Goal: Task Accomplishment & Management: Manage account settings

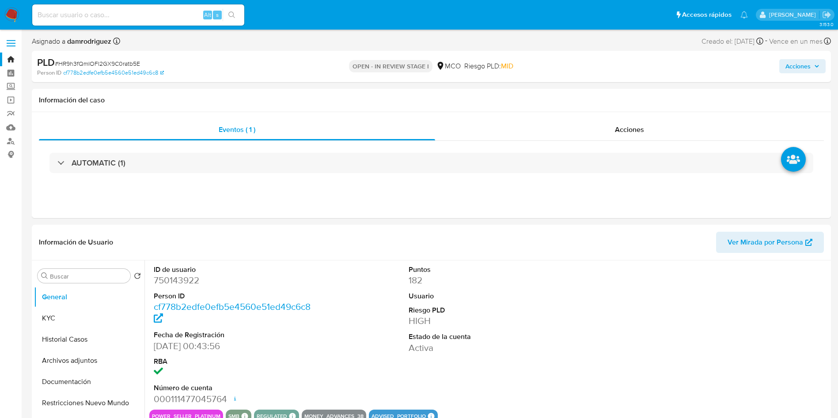
select select "10"
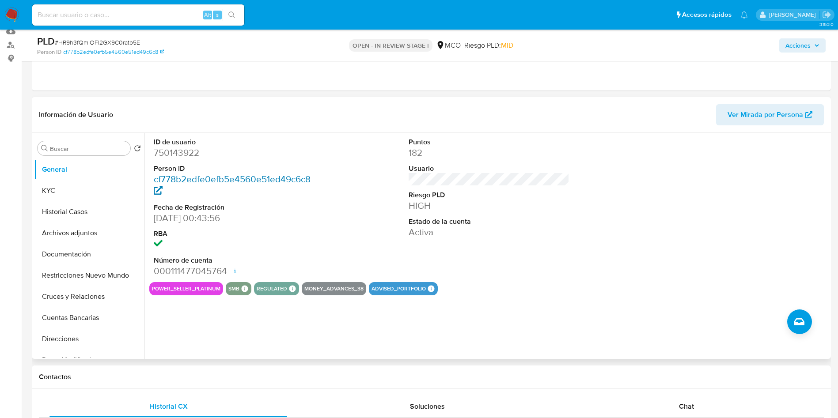
scroll to position [66, 0]
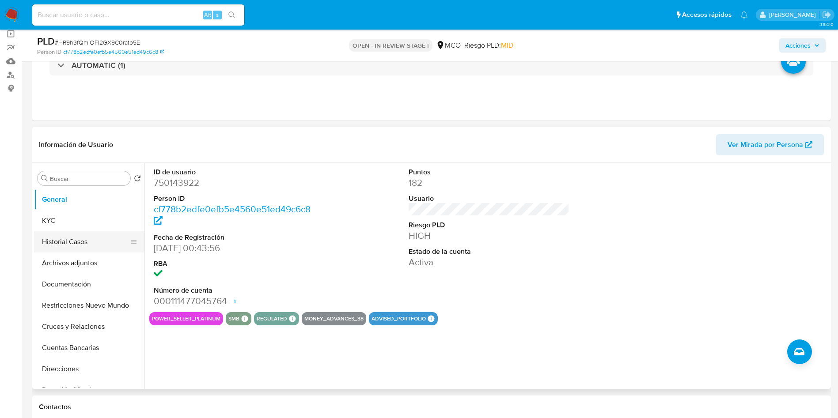
click at [49, 257] on button "Archivos adjuntos" at bounding box center [89, 263] width 110 height 21
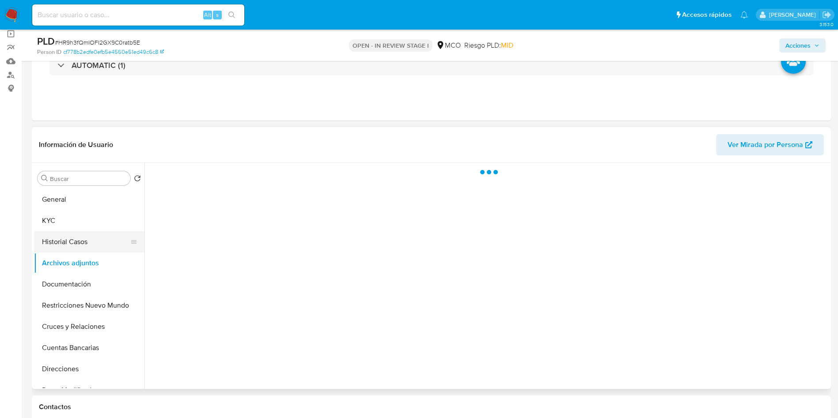
click at [55, 243] on button "Historial Casos" at bounding box center [85, 241] width 103 height 21
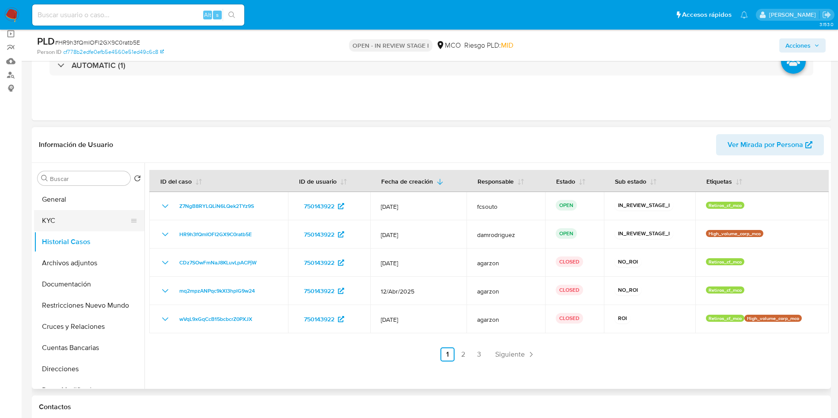
click at [61, 216] on button "KYC" at bounding box center [85, 220] width 103 height 21
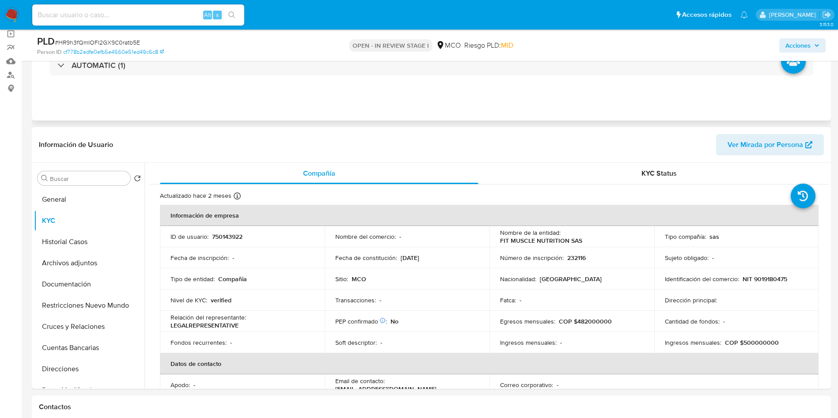
click at [341, 102] on div "Eventos ( 1 ) Acciones AUTOMATIC (1)" at bounding box center [431, 68] width 799 height 106
click at [72, 202] on button "General" at bounding box center [85, 199] width 103 height 21
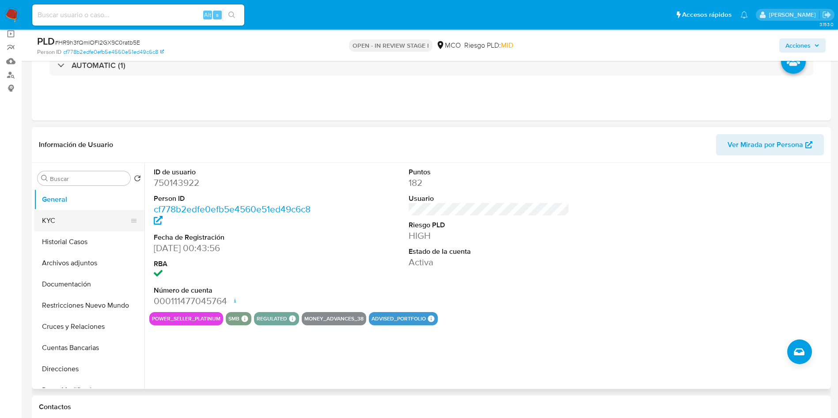
click at [61, 227] on button "KYC" at bounding box center [85, 220] width 103 height 21
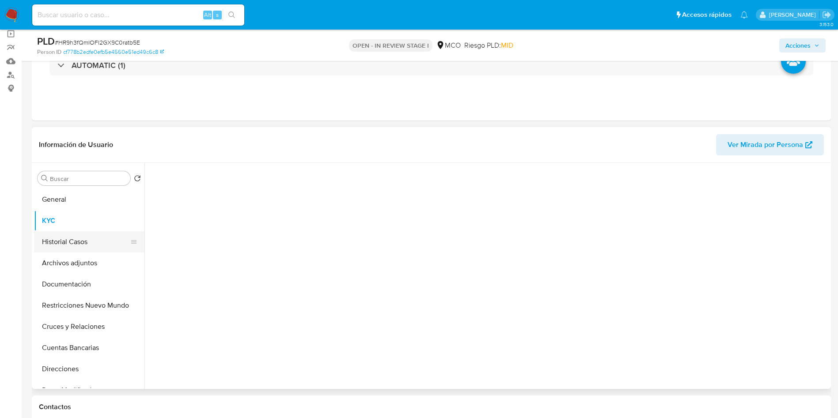
click at [64, 247] on button "Historial Casos" at bounding box center [85, 241] width 103 height 21
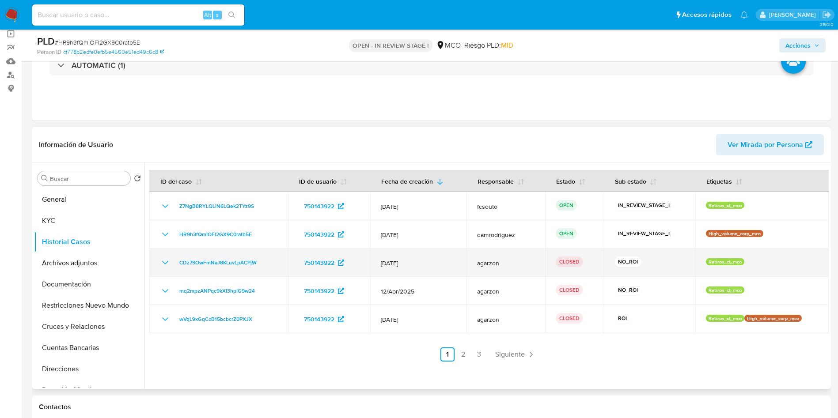
click at [164, 265] on icon "Mostrar/Ocultar" at bounding box center [165, 262] width 11 height 11
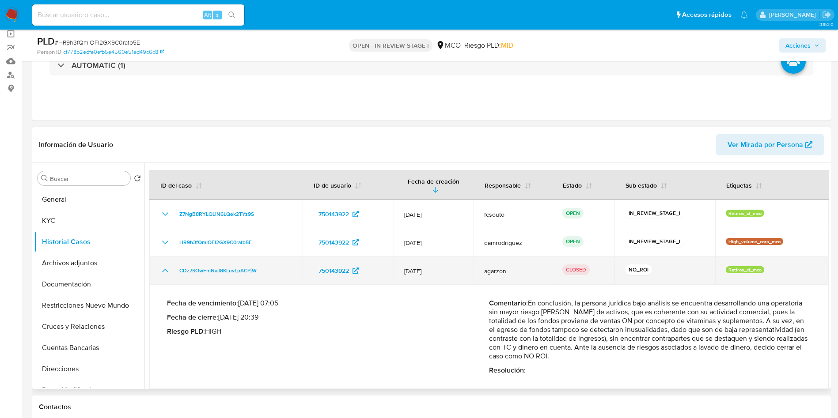
click at [165, 271] on icon "Mostrar/Ocultar" at bounding box center [165, 270] width 11 height 11
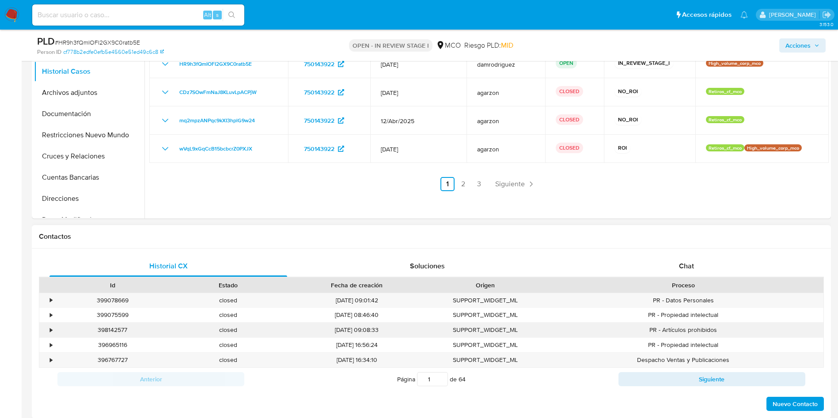
scroll to position [265, 0]
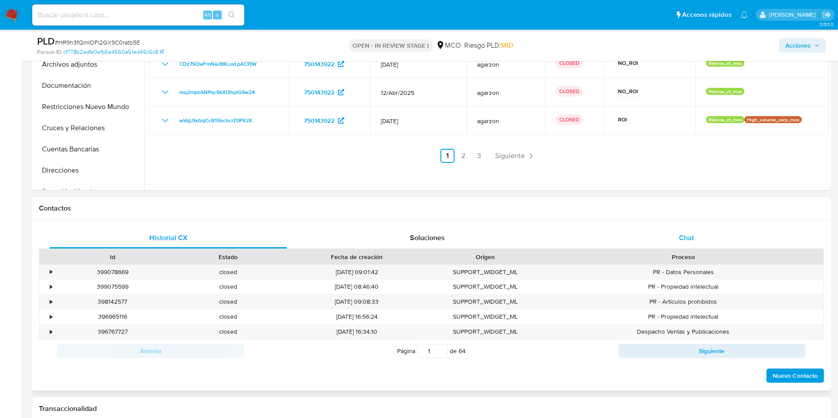
click at [678, 246] on div "Chat" at bounding box center [687, 237] width 238 height 21
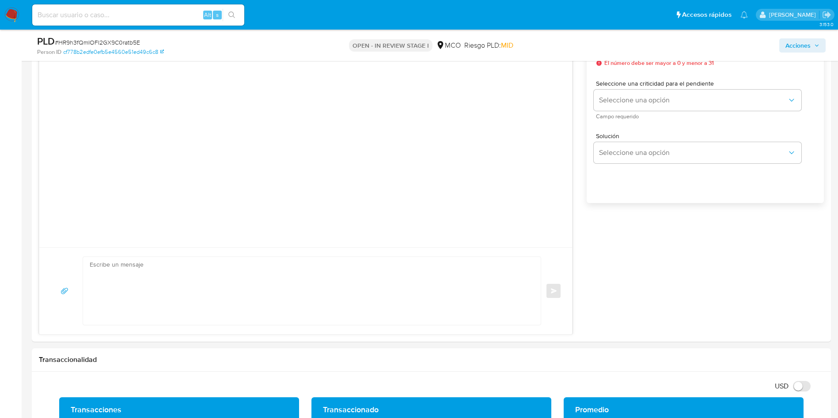
scroll to position [133, 0]
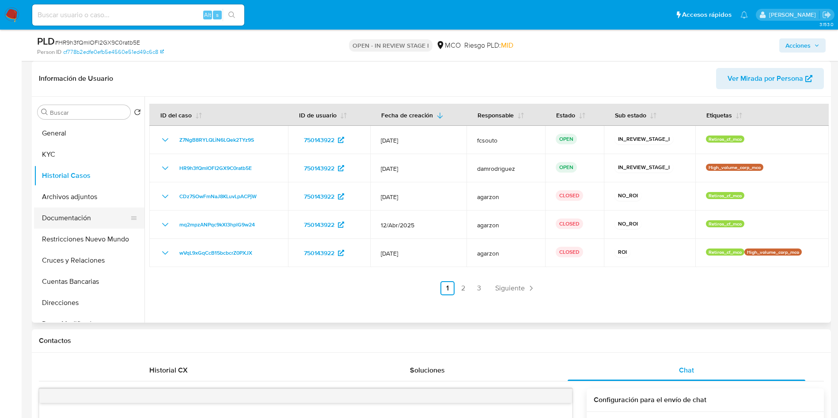
click at [80, 218] on button "Documentación" at bounding box center [85, 218] width 103 height 21
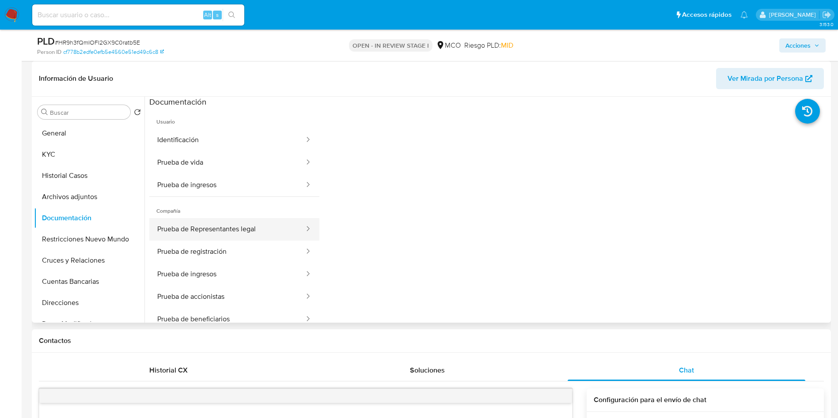
click at [262, 230] on button "Prueba de Representantes legal" at bounding box center [227, 229] width 156 height 23
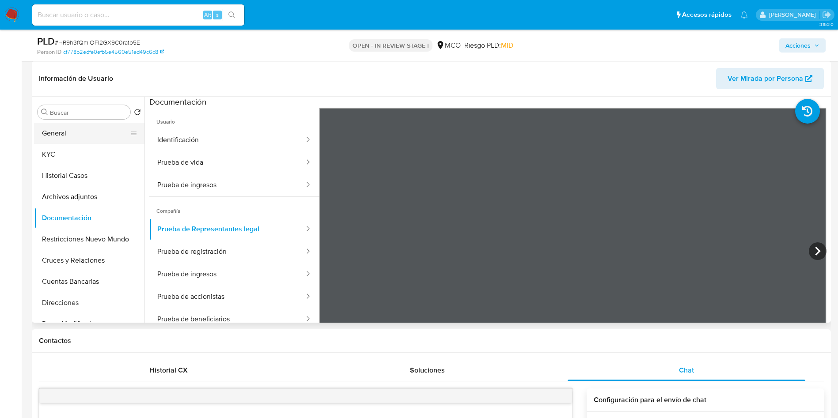
click at [93, 130] on button "General" at bounding box center [85, 133] width 103 height 21
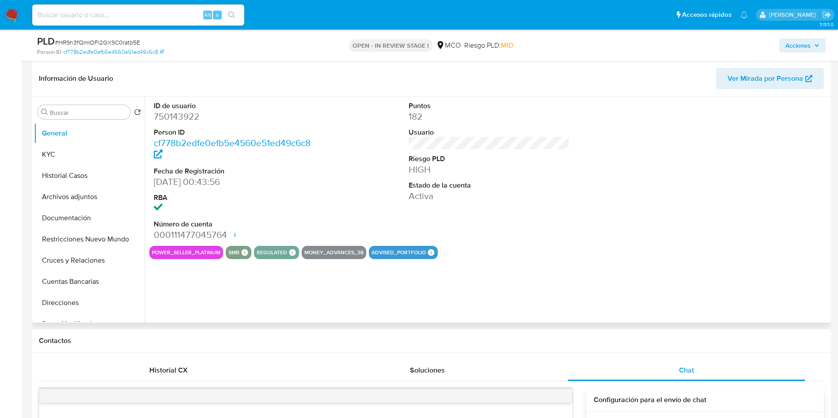
click at [182, 113] on dd "750143922" at bounding box center [234, 116] width 161 height 12
copy dd "750143922"
click at [83, 170] on button "Historial Casos" at bounding box center [85, 175] width 103 height 21
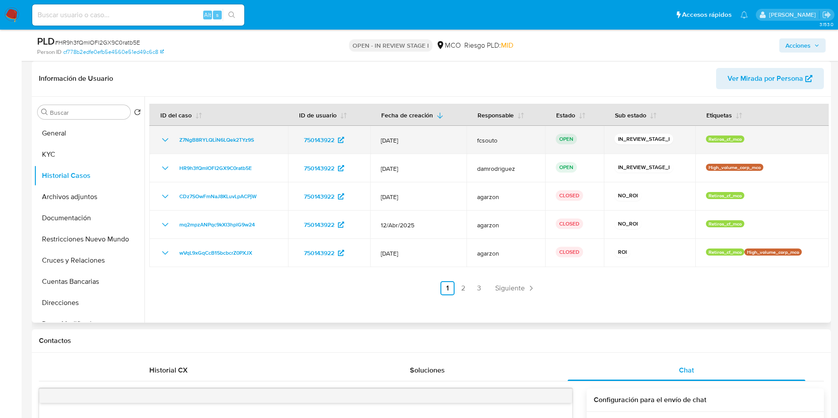
drag, startPoint x: 262, startPoint y: 140, endPoint x: 174, endPoint y: 141, distance: 88.3
click at [174, 141] on div "Z7NgB8RYLQLiN6LQek2TYz9S" at bounding box center [218, 140] width 117 height 11
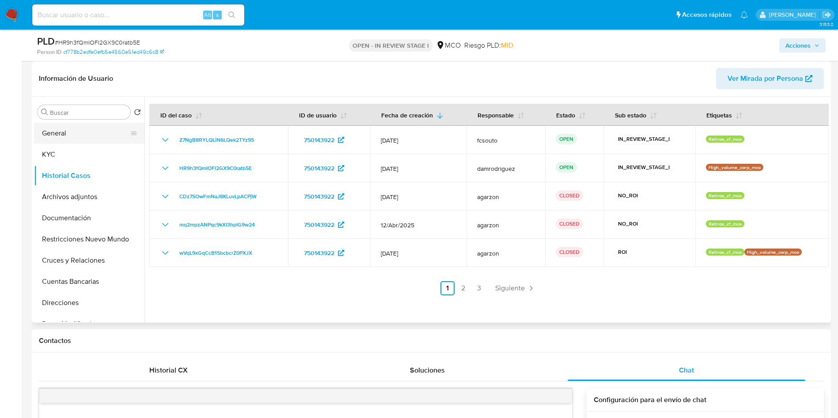
click at [60, 140] on button "General" at bounding box center [85, 133] width 103 height 21
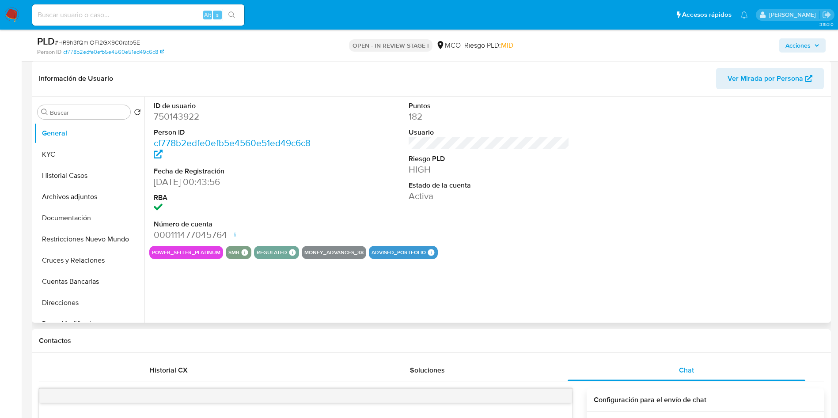
click at [162, 114] on dd "750143922" at bounding box center [234, 116] width 161 height 12
copy dd "750143922"
click at [358, 169] on div "ID de usuario 750143922 Person ID cf778b2edfe0efb5e4560e51ed49c6c8 Fecha de Reg…" at bounding box center [488, 171] width 679 height 149
click at [178, 114] on dd "750143922" at bounding box center [234, 116] width 161 height 12
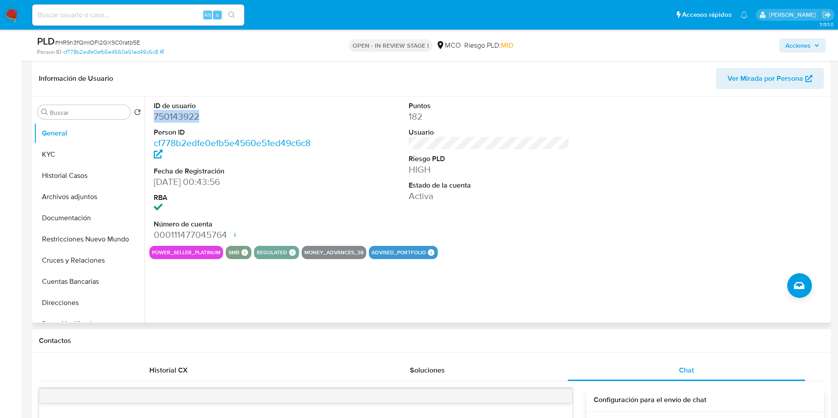
click at [178, 114] on dd "750143922" at bounding box center [234, 116] width 161 height 12
copy dd "750143922"
click at [179, 114] on dd "750143922" at bounding box center [234, 116] width 161 height 12
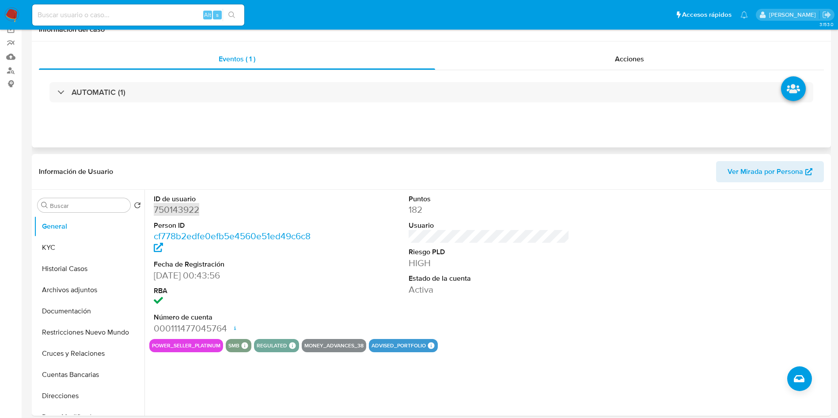
scroll to position [0, 0]
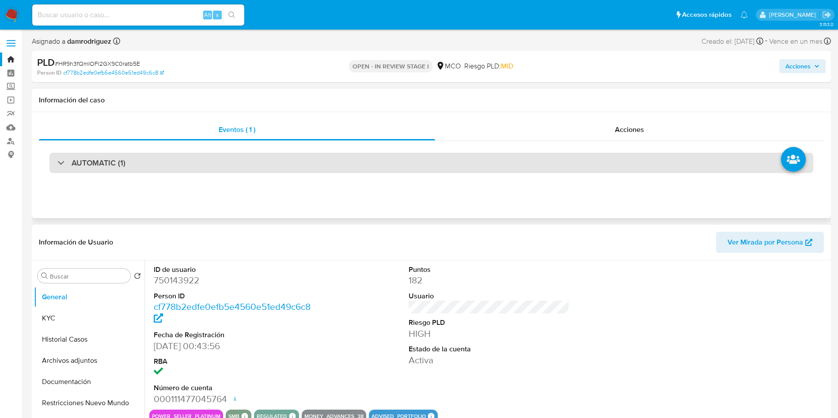
click at [75, 161] on h3 "AUTOMATIC (1)" at bounding box center [99, 163] width 54 height 10
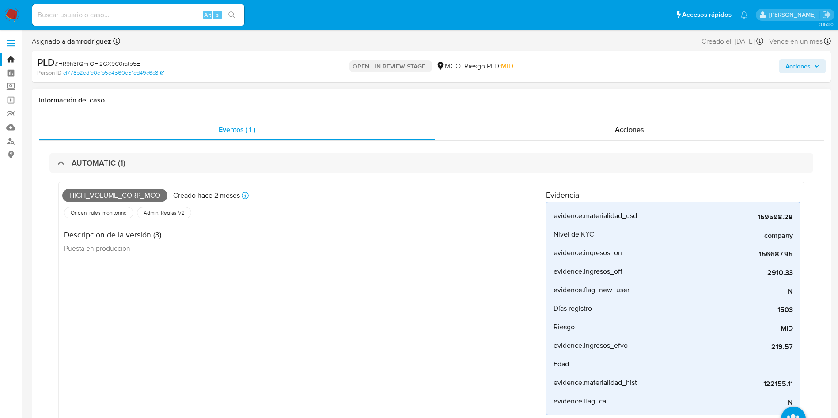
click at [110, 199] on span "High_volume_corp_mco" at bounding box center [114, 195] width 105 height 13
copy span "High_volume_corp_mco"
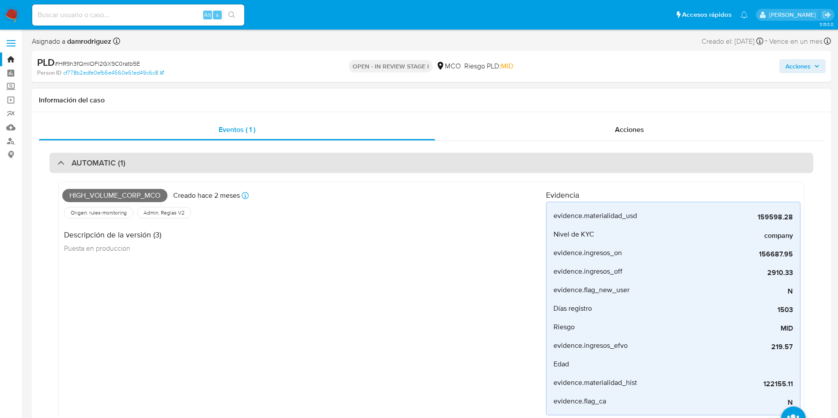
click at [73, 166] on h3 "AUTOMATIC (1)" at bounding box center [99, 163] width 54 height 10
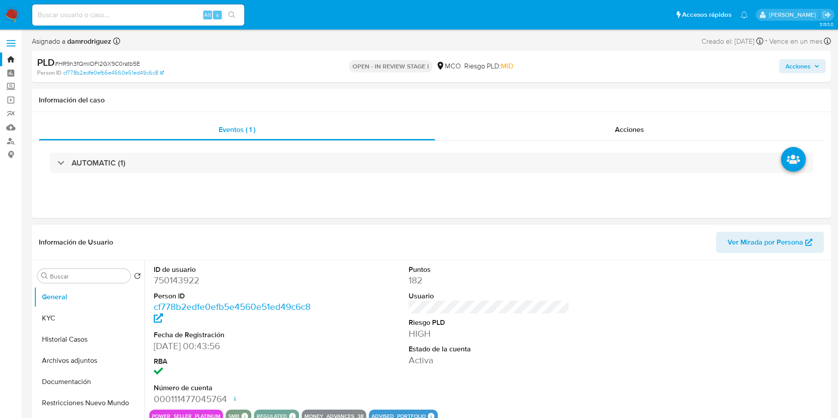
click at [62, 323] on button "KYC" at bounding box center [89, 318] width 110 height 21
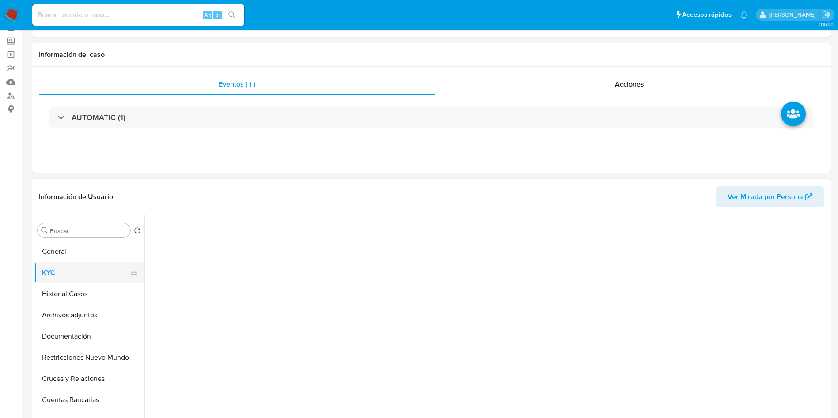
scroll to position [66, 0]
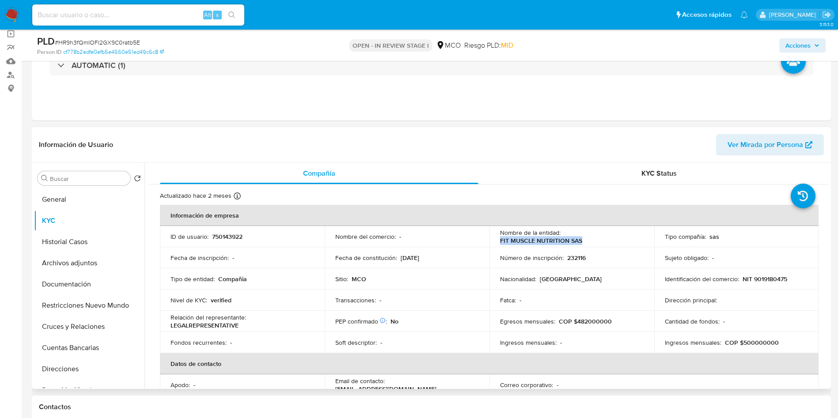
drag, startPoint x: 498, startPoint y: 242, endPoint x: 583, endPoint y: 242, distance: 85.7
click at [583, 242] on div "Nombre de la entidad : FIT MUSCLE NUTRITION SAS" at bounding box center [572, 237] width 144 height 16
copy p "FIT MUSCLE NUTRITION SAS"
click at [767, 281] on p "NIT 9019180475" at bounding box center [764, 279] width 45 height 8
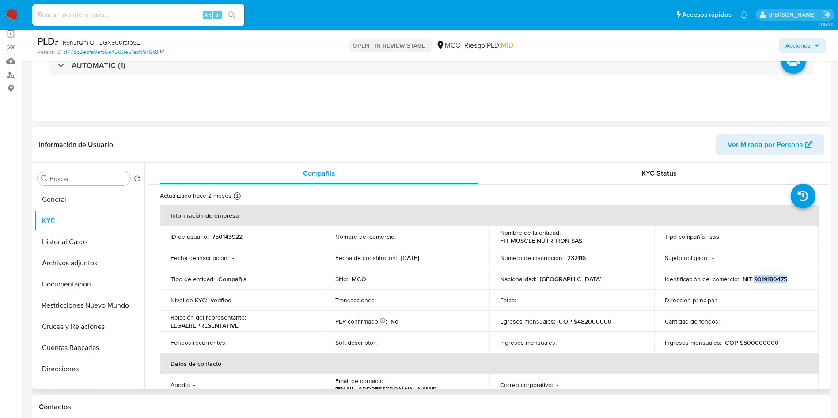
copy p "9019180475"
click at [372, 258] on p "Fecha de constitución :" at bounding box center [366, 258] width 62 height 8
copy p "constitución"
drag, startPoint x: 453, startPoint y: 255, endPoint x: 398, endPoint y: 260, distance: 55.4
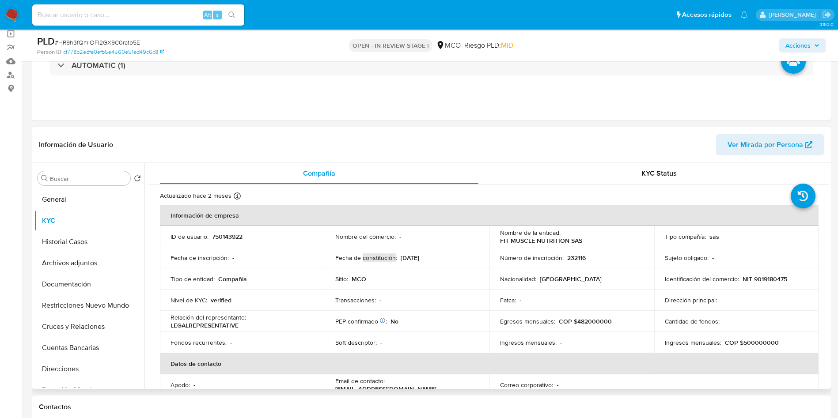
click at [398, 260] on div "Fecha de constitución : 18/02/2025" at bounding box center [407, 258] width 144 height 8
copy div "18/02/2025"
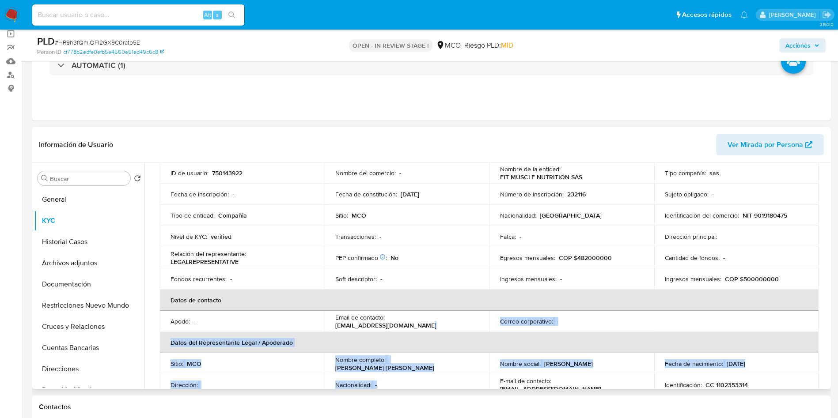
scroll to position [79, 0]
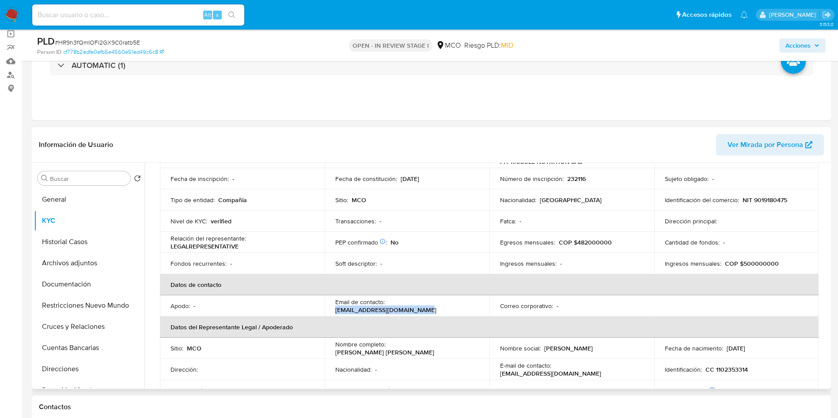
drag, startPoint x: 475, startPoint y: 384, endPoint x: 387, endPoint y: 304, distance: 118.8
click at [387, 304] on div "Email de contacto : ventasfitmuscle@hotmail.com" at bounding box center [407, 306] width 144 height 16
copy p "ventasfitmuscle@hotmail.com"
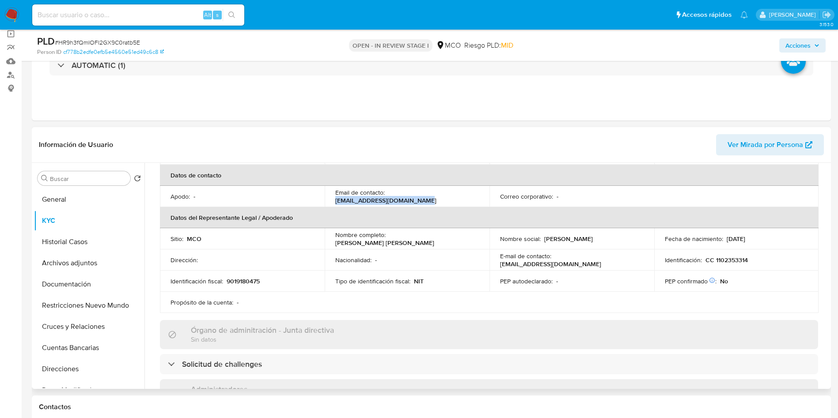
scroll to position [145, 0]
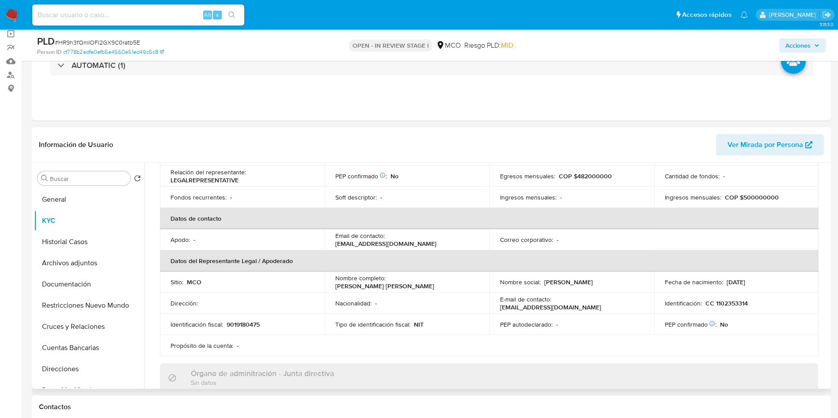
click at [434, 282] on p "Jorge Alberto Rondon Moreno" at bounding box center [384, 286] width 99 height 8
drag, startPoint x: 477, startPoint y: 282, endPoint x: 388, endPoint y: 283, distance: 88.8
click at [388, 283] on td "Nombre completo : Jorge Alberto Rondon Moreno" at bounding box center [407, 282] width 165 height 21
copy p "Jorge Alberto Rondon Moreno"
click at [731, 299] on p "CC 1102353314" at bounding box center [726, 303] width 42 height 8
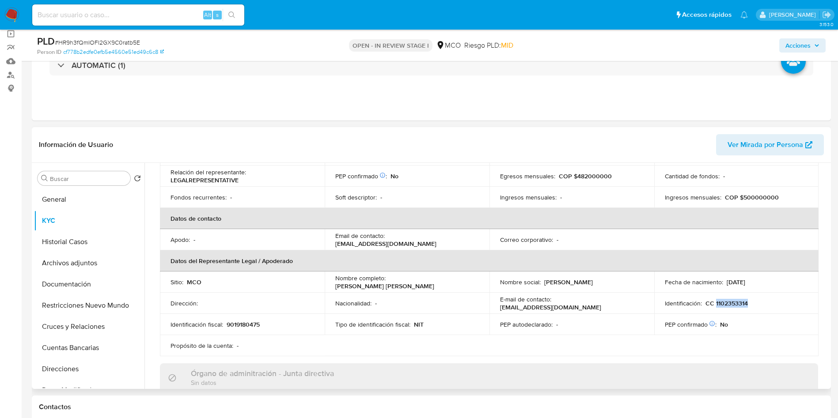
click at [731, 299] on p "CC 1102353314" at bounding box center [726, 303] width 42 height 8
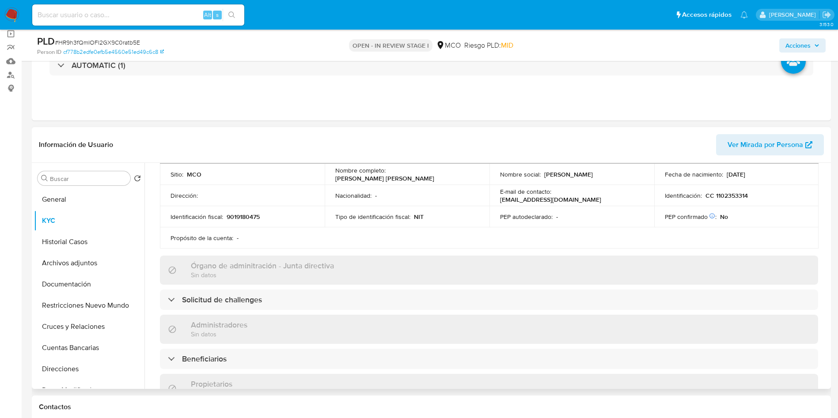
scroll to position [90, 0]
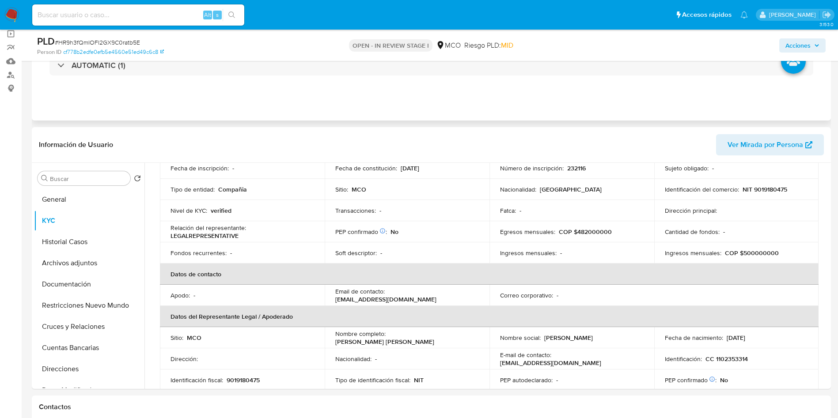
click at [354, 98] on div "Eventos ( 1 ) Acciones AUTOMATIC (1)" at bounding box center [431, 68] width 799 height 106
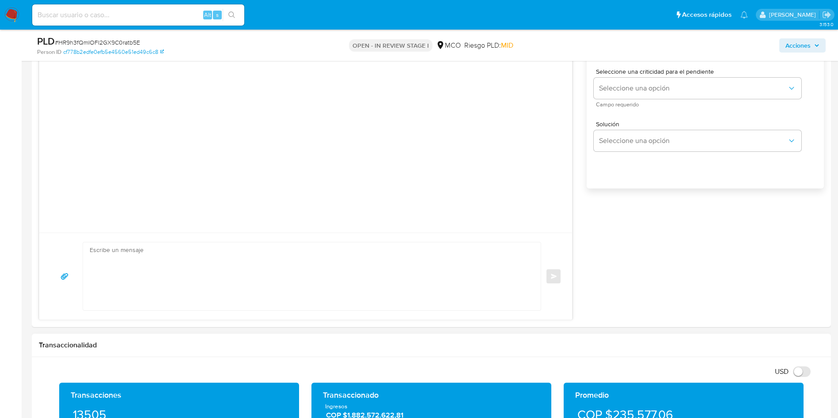
scroll to position [729, 0]
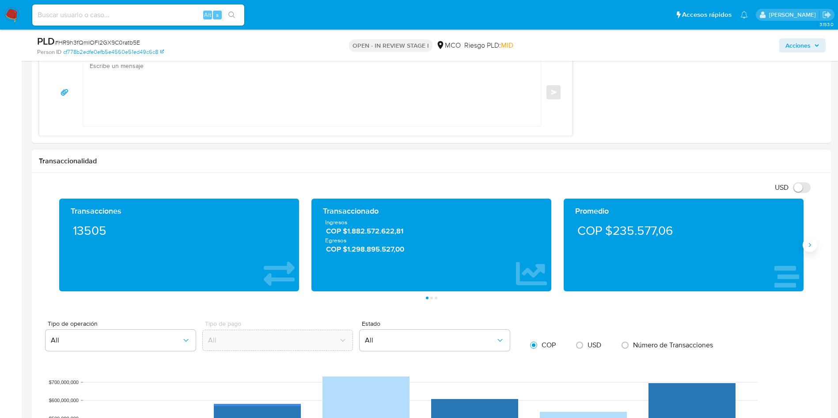
click at [810, 250] on button "Siguiente" at bounding box center [810, 245] width 14 height 14
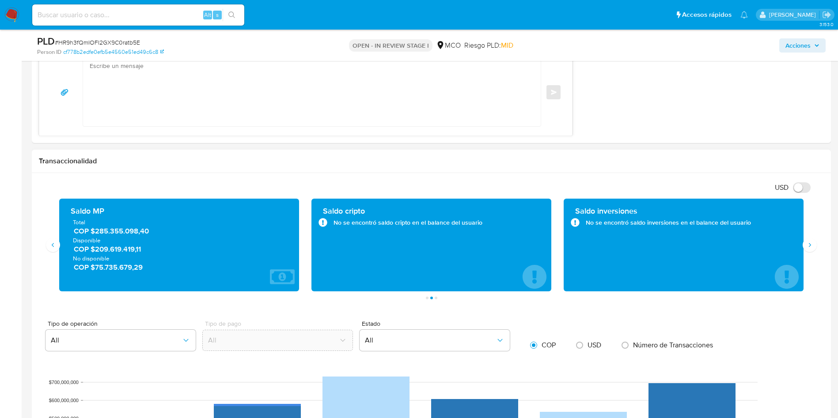
click at [113, 252] on span "COP $209.619.419,11" at bounding box center [180, 249] width 212 height 10
click at [94, 276] on div "Saldo MP Total COP $285.355.098,40 Disponible COP $209.619.419,11 No disponible…" at bounding box center [179, 245] width 226 height 79
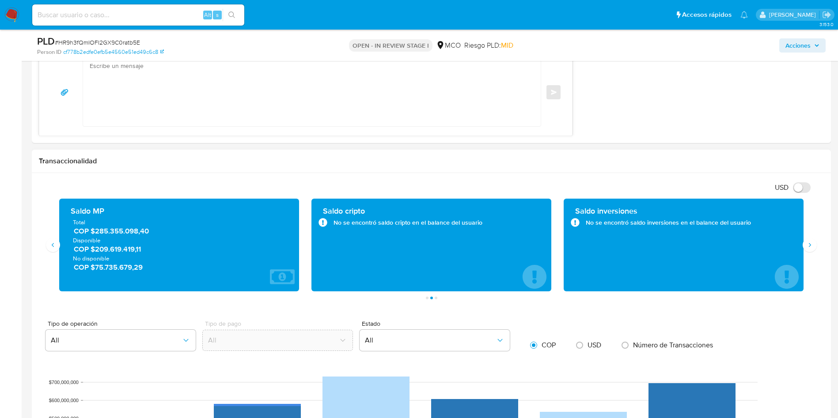
click at [94, 276] on div "Saldo MP Total COP $285.355.098,40 Disponible COP $209.619.419,11 No disponible…" at bounding box center [179, 245] width 226 height 79
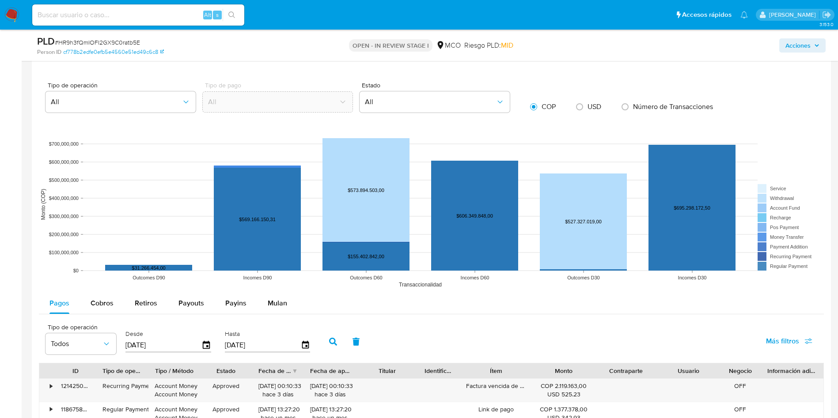
scroll to position [1193, 0]
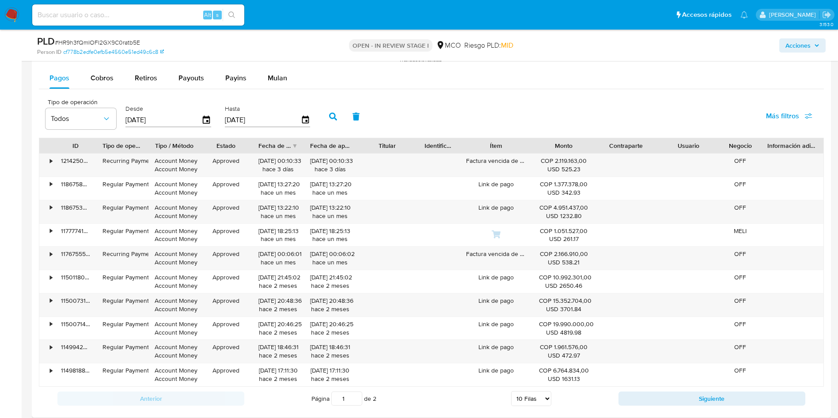
click at [98, 89] on div "Pagos Cobros Retiros Payouts Payins Mulan Tipo de operación Todos Desde 17/05/2…" at bounding box center [431, 239] width 785 height 343
click at [101, 84] on div "Cobros" at bounding box center [102, 78] width 23 height 21
select select "10"
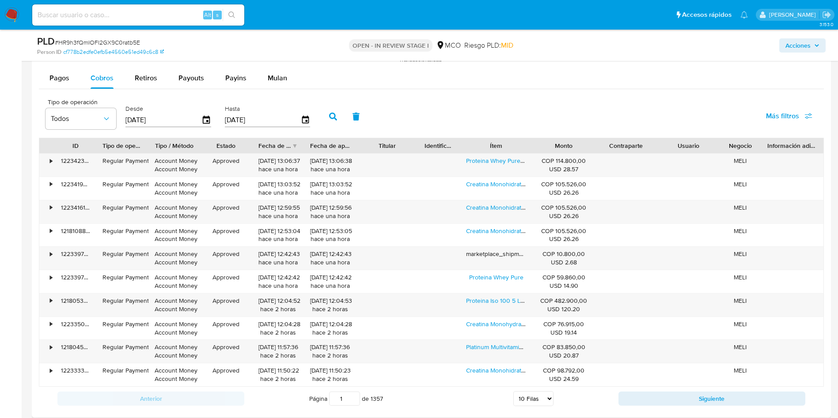
click at [505, 96] on div "Tipo de operación Todos Desde 17/05/2025 Hasta 14/08/2025 Más filtros" at bounding box center [431, 116] width 785 height 44
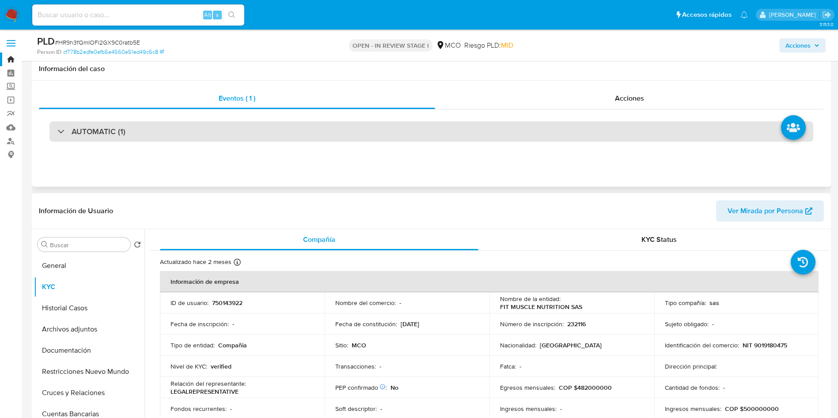
scroll to position [133, 0]
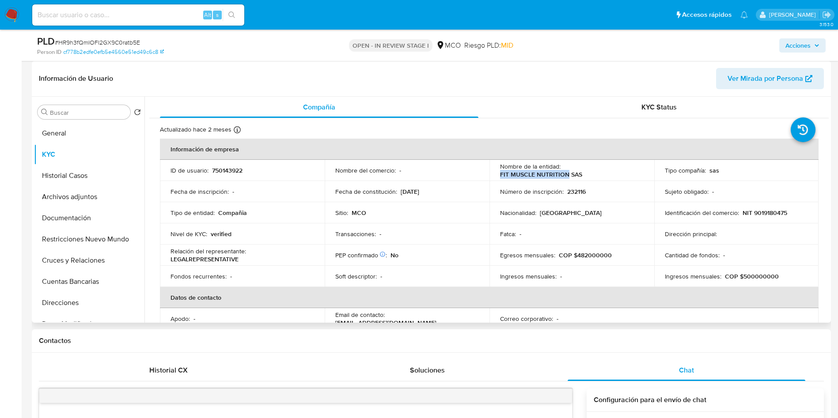
drag, startPoint x: 493, startPoint y: 178, endPoint x: 567, endPoint y: 174, distance: 73.9
click at [567, 174] on td "Nombre de la entidad : FIT MUSCLE NUTRITION SAS" at bounding box center [571, 170] width 165 height 21
click at [793, 47] on span "Acciones" at bounding box center [797, 45] width 25 height 14
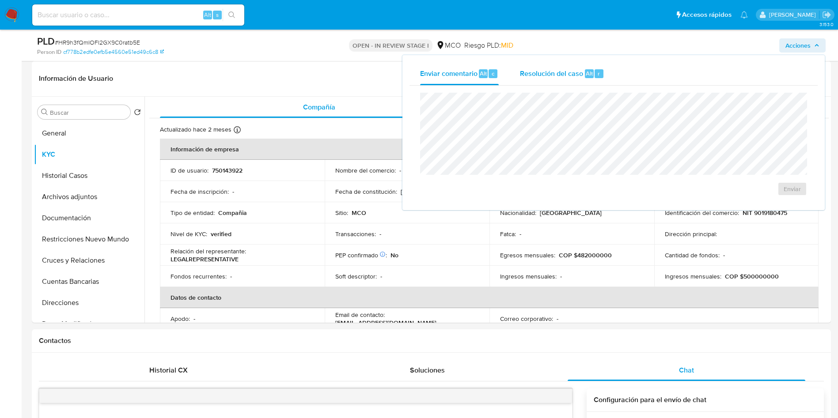
click at [565, 63] on div "Resolución del caso Alt r" at bounding box center [562, 73] width 84 height 23
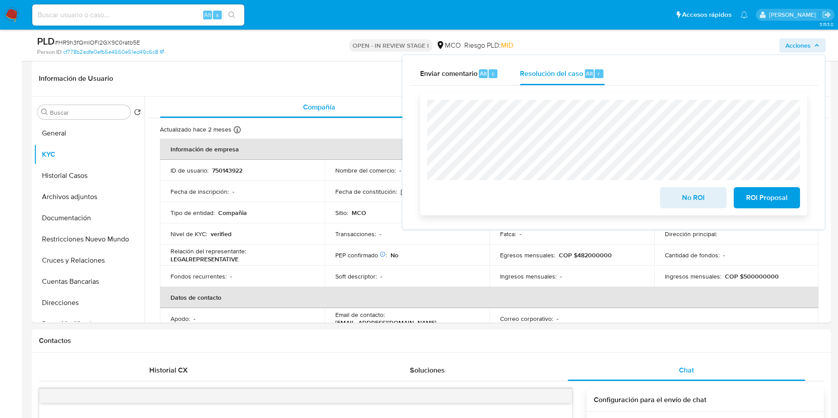
click at [681, 198] on span "No ROI" at bounding box center [692, 197] width 43 height 19
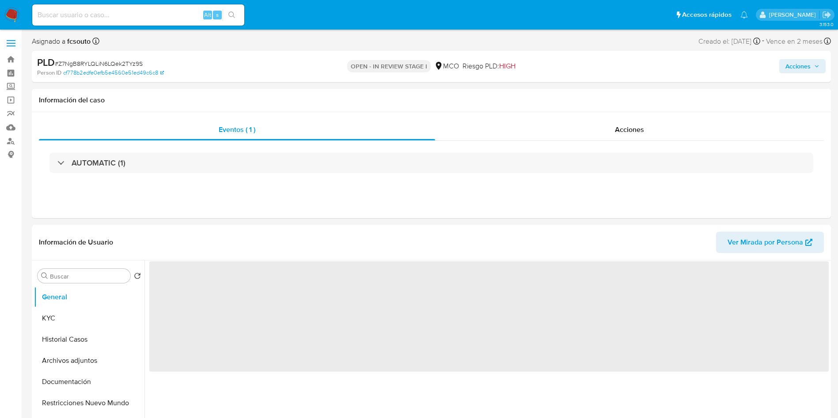
select select "10"
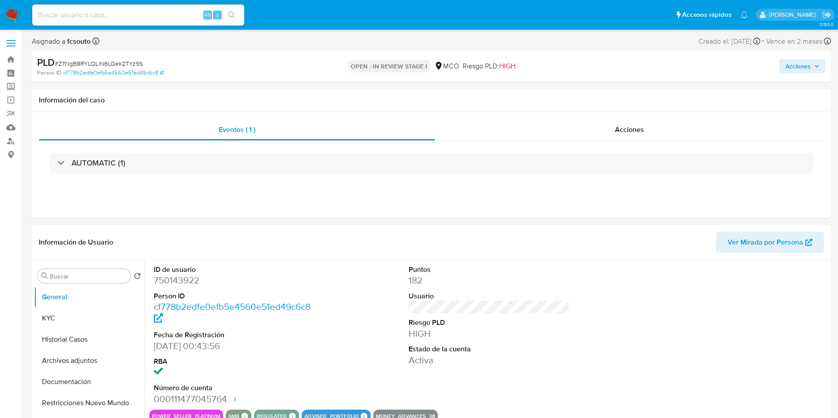
click at [176, 277] on dd "750143922" at bounding box center [234, 280] width 161 height 12
copy dd "750143922"
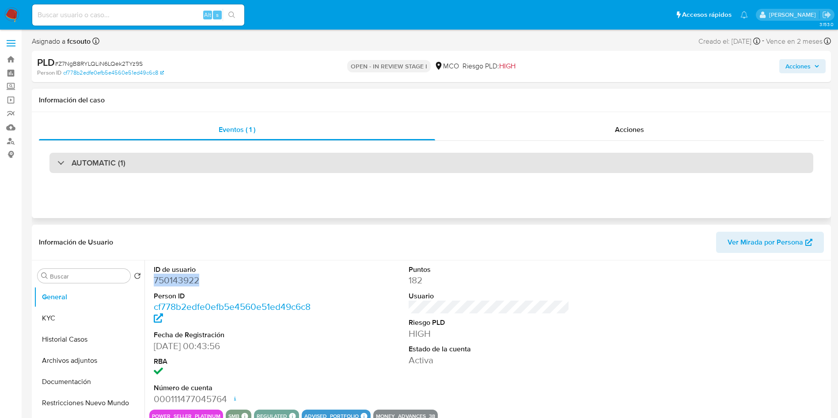
copy dd "750143922"
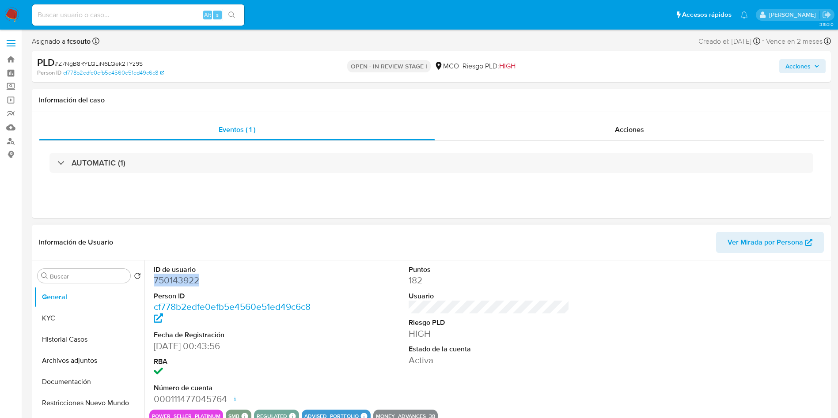
click at [183, 280] on dd "750143922" at bounding box center [234, 280] width 161 height 12
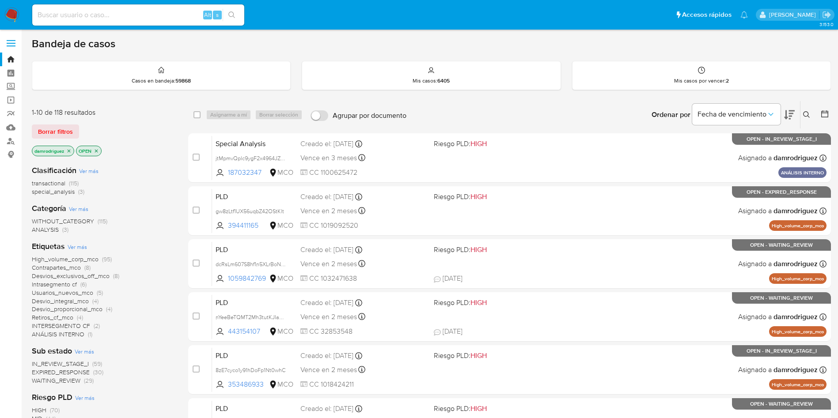
click at [805, 115] on icon at bounding box center [806, 114] width 7 height 7
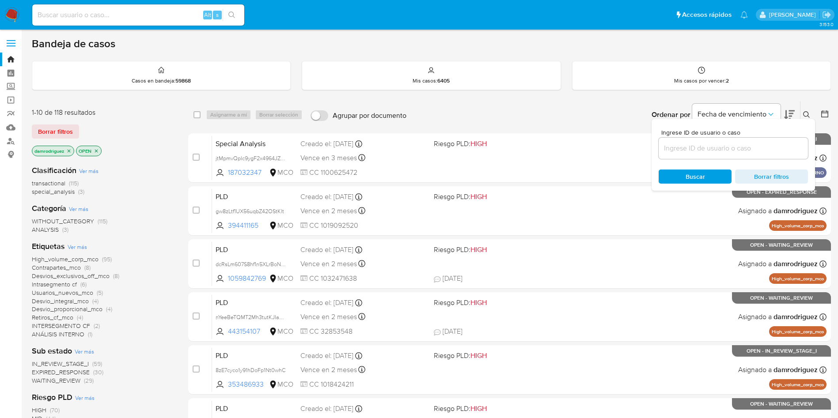
click at [681, 151] on input at bounding box center [733, 148] width 149 height 11
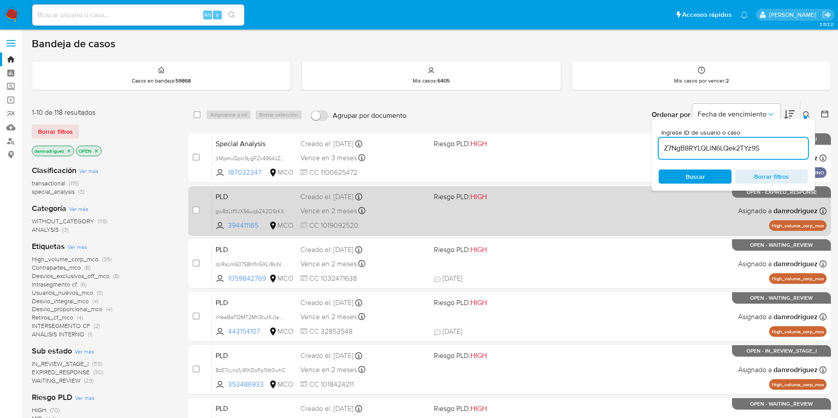
type input "Z7NgB8RYLQLiN6LQek2TYz9S"
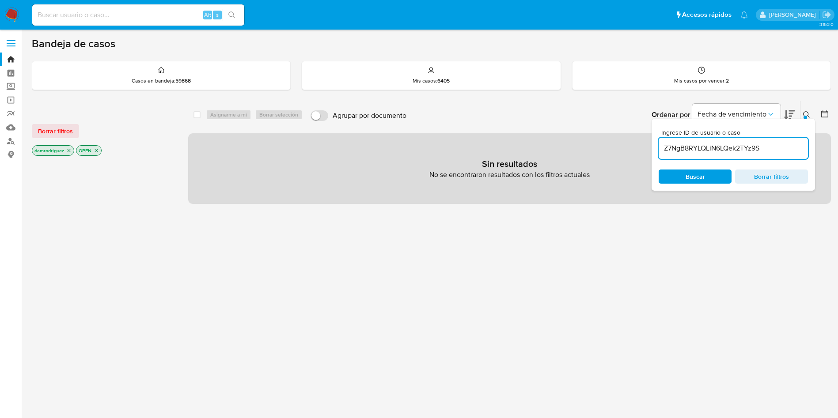
click at [68, 151] on icon "close-filter" at bounding box center [68, 150] width 5 height 5
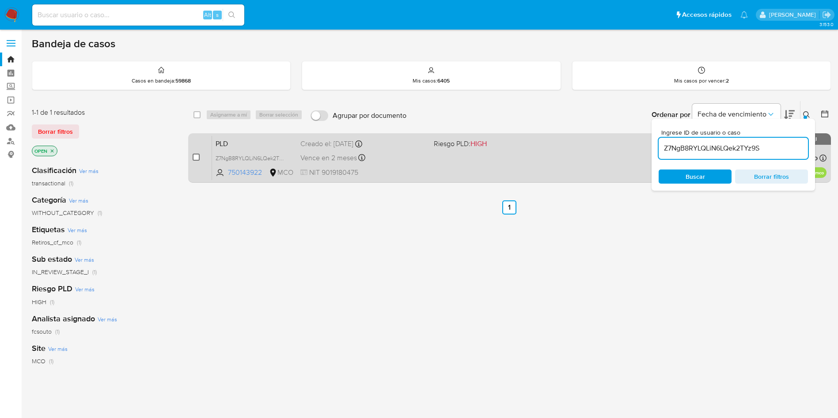
click at [197, 160] on input "checkbox" at bounding box center [196, 157] width 7 height 7
checkbox input "true"
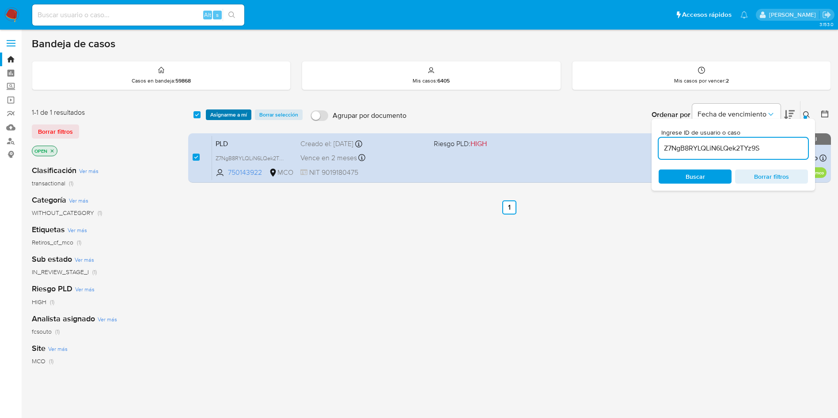
click at [227, 115] on span "Asignarme a mí" at bounding box center [228, 114] width 37 height 9
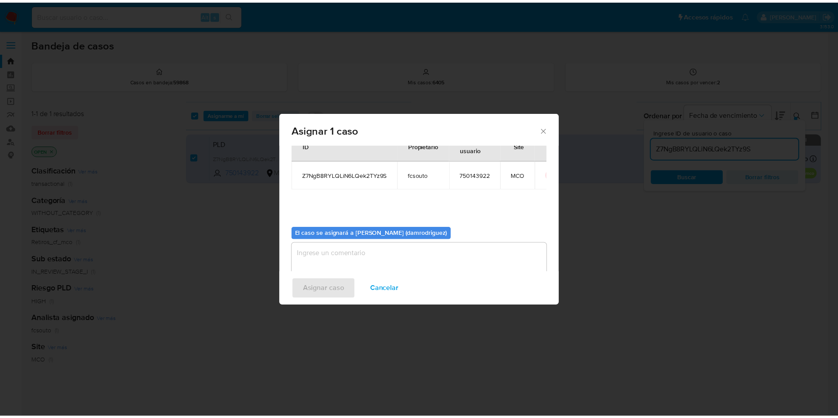
scroll to position [46, 0]
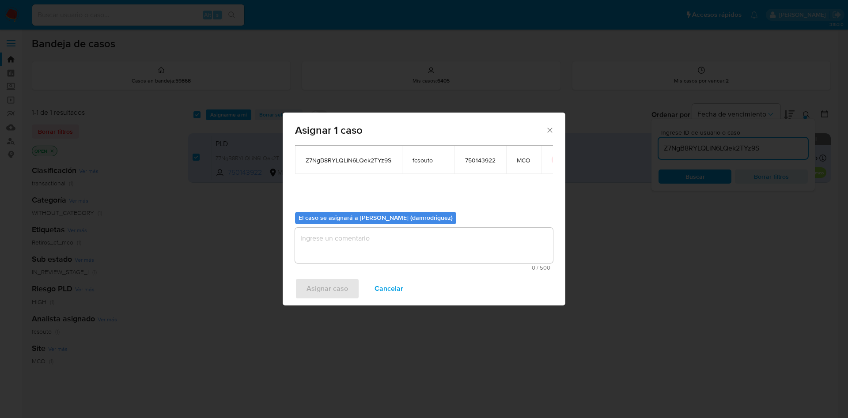
click at [379, 250] on textarea "assign-modal" at bounding box center [424, 245] width 258 height 35
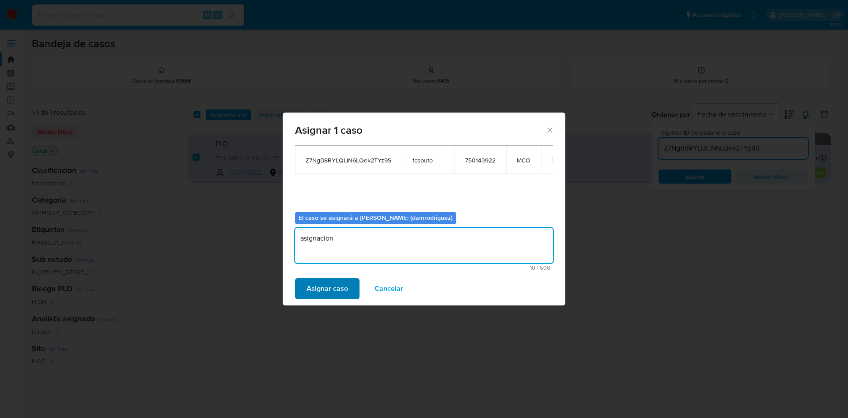
type textarea "asignacion"
click at [318, 290] on span "Asignar caso" at bounding box center [328, 288] width 42 height 19
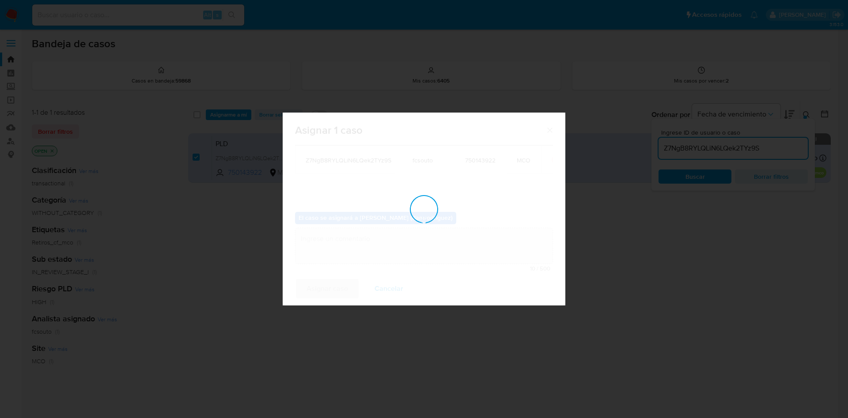
checkbox input "false"
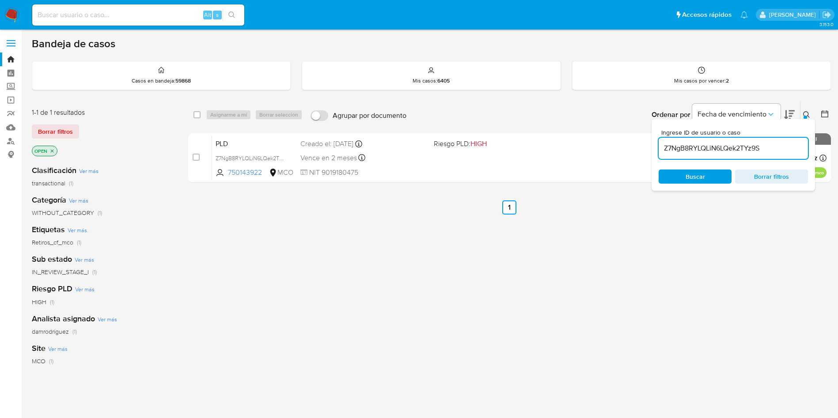
click at [126, 19] on input at bounding box center [138, 14] width 212 height 11
paste input "9bRdl3IyxC892oHxh53PB8Ou"
type input "9bRdl3IyxC892oHxh53PB8Ou"
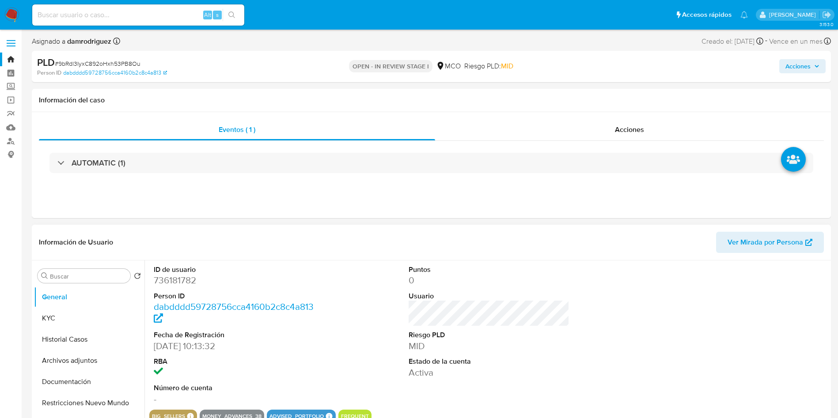
click at [183, 281] on dd "736181782" at bounding box center [234, 280] width 161 height 12
select select "10"
click at [183, 281] on dd "736181782" at bounding box center [234, 280] width 161 height 12
copy dd "736181782"
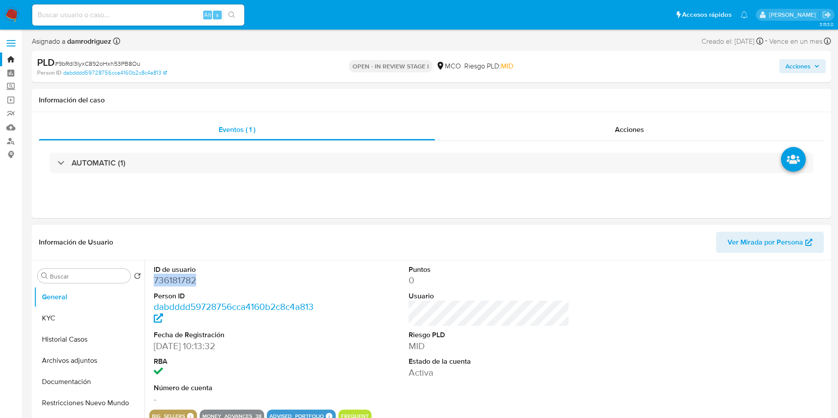
click at [179, 280] on dd "736181782" at bounding box center [234, 280] width 161 height 12
click at [173, 280] on dd "736181782" at bounding box center [234, 280] width 161 height 12
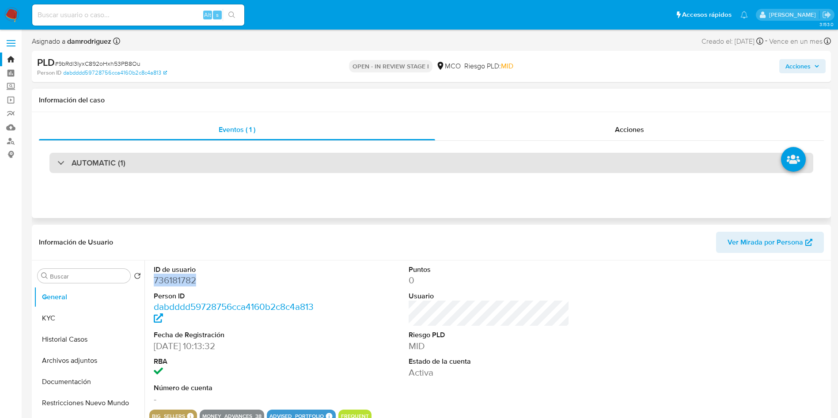
click at [164, 164] on div "AUTOMATIC (1)" at bounding box center [431, 163] width 764 height 20
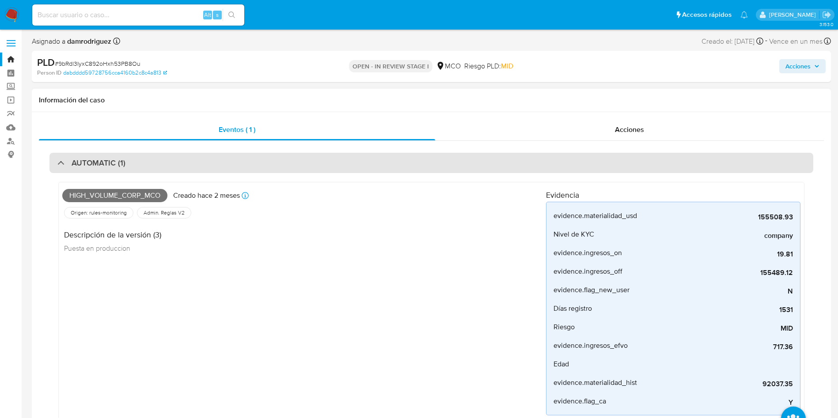
click at [148, 166] on div "AUTOMATIC (1)" at bounding box center [431, 163] width 764 height 20
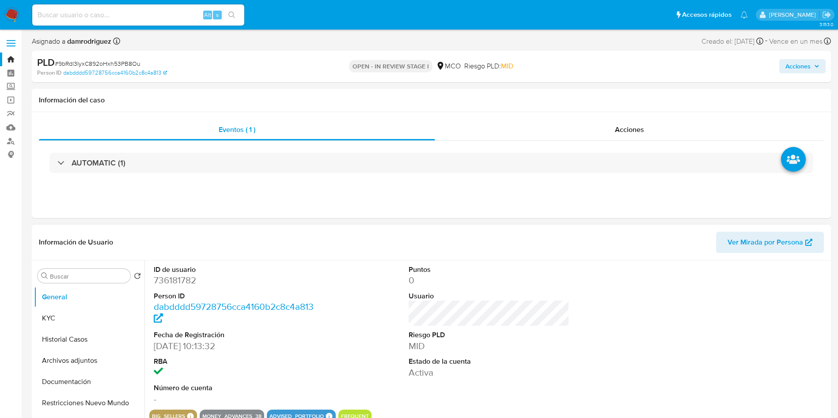
click at [177, 280] on dd "736181782" at bounding box center [234, 280] width 161 height 12
copy dd "736181782"
click at [58, 344] on button "Historial Casos" at bounding box center [85, 339] width 103 height 21
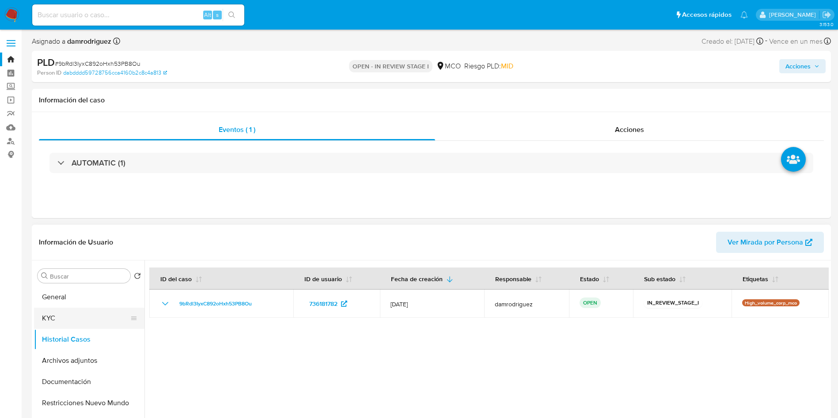
click at [82, 314] on button "KYC" at bounding box center [85, 318] width 103 height 21
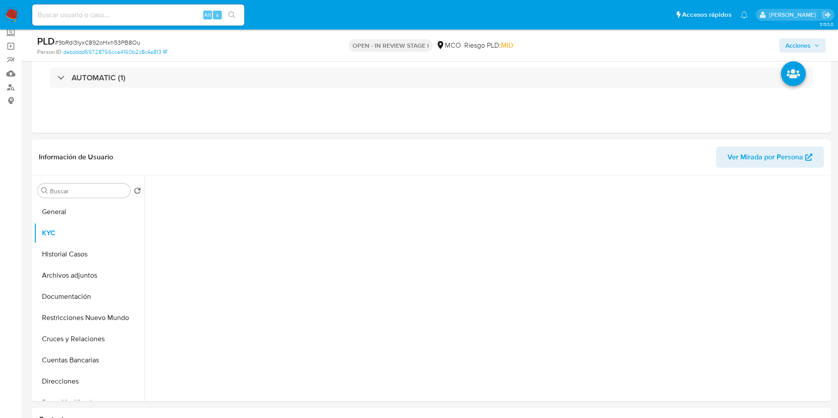
scroll to position [66, 0]
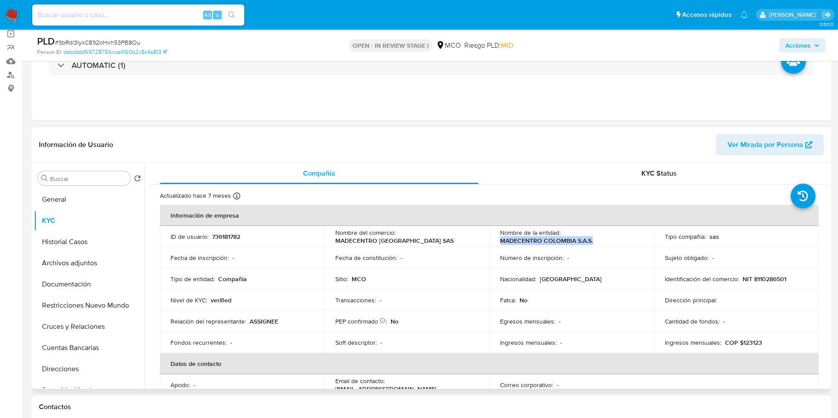
drag, startPoint x: 592, startPoint y: 239, endPoint x: 489, endPoint y: 244, distance: 103.4
click at [489, 244] on td "Nombre de la entidad : MADECENTRO COLOMBIA S.A.S." at bounding box center [571, 236] width 165 height 21
copy p "MADECENTRO COLOMBIA S.A.S."
click at [767, 278] on p "NIT 8110286501" at bounding box center [764, 279] width 44 height 8
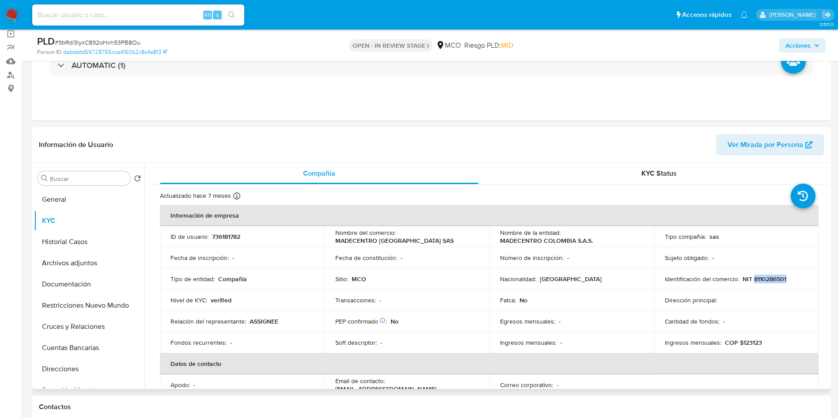
copy p "8110286501"
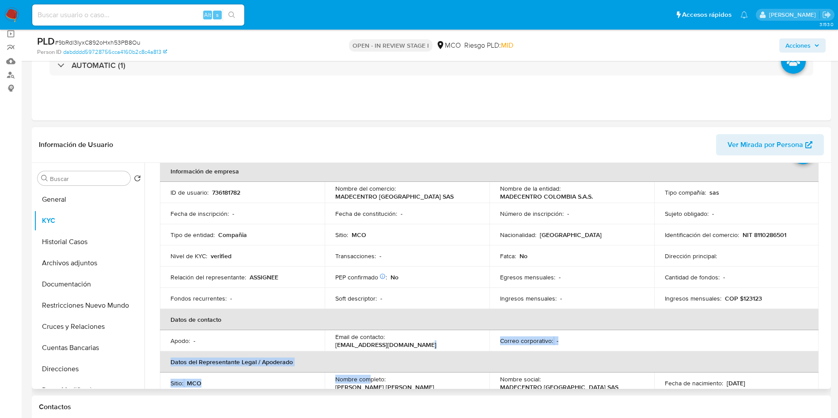
scroll to position [48, 0]
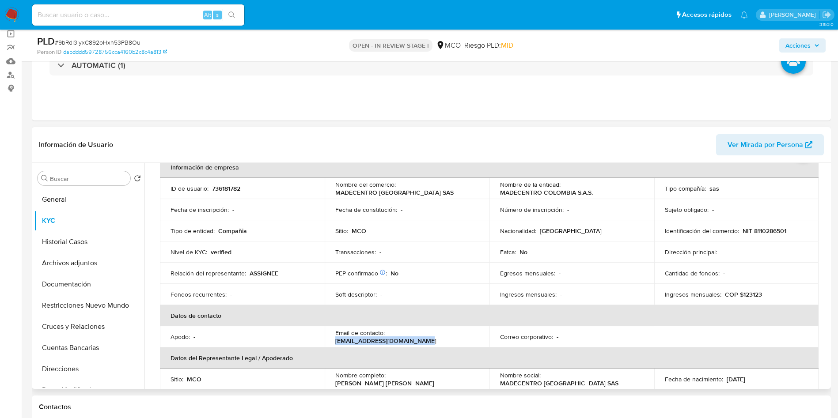
drag, startPoint x: 485, startPoint y: 385, endPoint x: 388, endPoint y: 339, distance: 106.7
click at [388, 339] on td "Email de contacto : ventas.online.mdc@gmail.com" at bounding box center [407, 336] width 165 height 21
copy p "ventas.online.mdc@gmail.com"
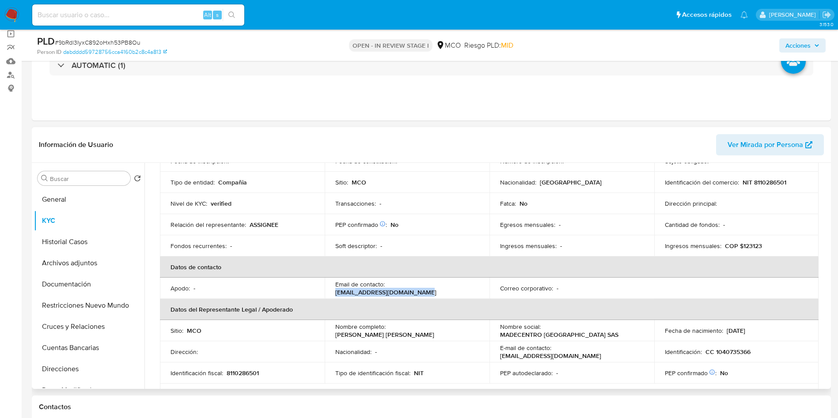
scroll to position [114, 0]
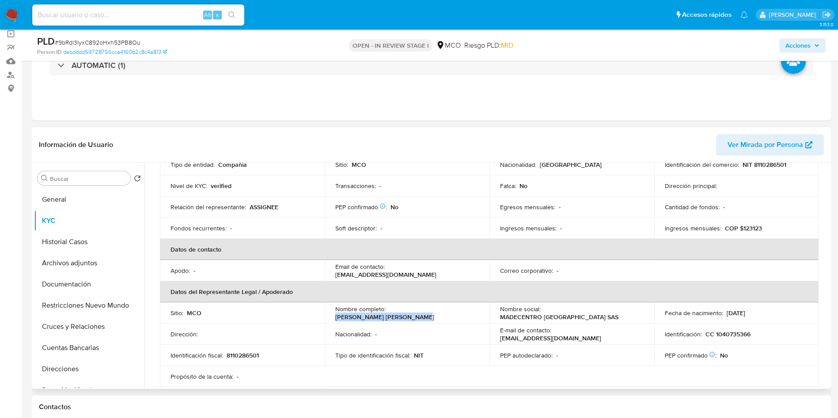
drag, startPoint x: 466, startPoint y: 313, endPoint x: 390, endPoint y: 310, distance: 76.9
click at [390, 310] on div "Nombre completo : Carrasquilla Leidy Johanna" at bounding box center [407, 313] width 144 height 16
copy p "Carrasquilla Leidy Johanna"
click at [729, 341] on td "Identificación : CC 1040735366" at bounding box center [736, 334] width 165 height 21
click at [731, 333] on p "CC 1040735366" at bounding box center [727, 334] width 45 height 8
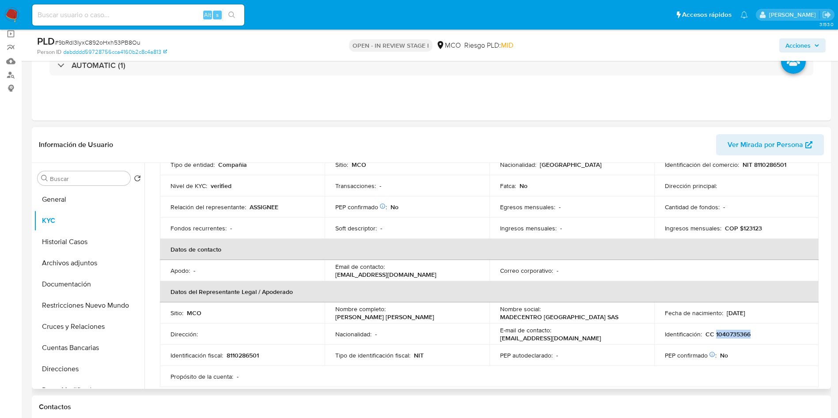
click at [731, 333] on p "CC 1040735366" at bounding box center [727, 334] width 45 height 8
copy p "1040735366"
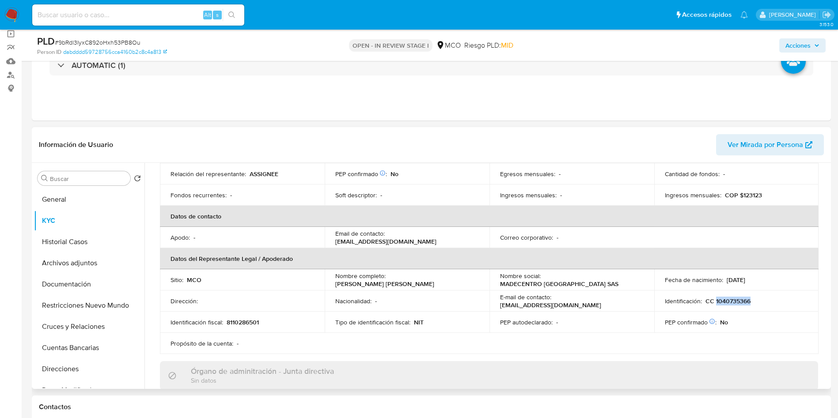
scroll to position [168, 0]
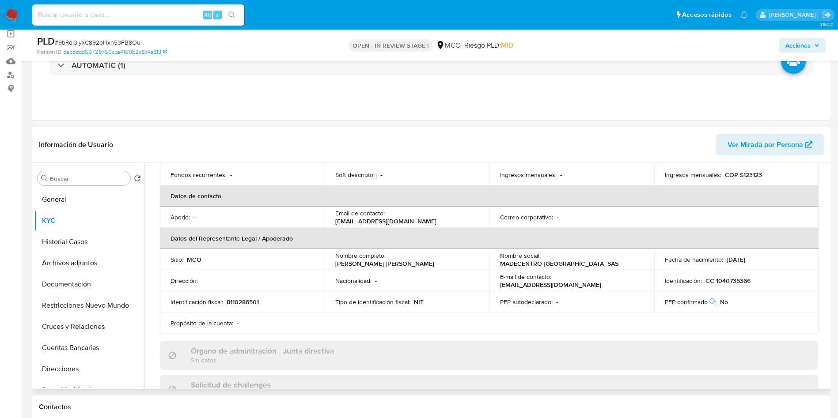
click at [759, 332] on table "Información de empresa ID de usuario : 736181782 Nombre del comercio : MADECENT…" at bounding box center [489, 185] width 659 height 297
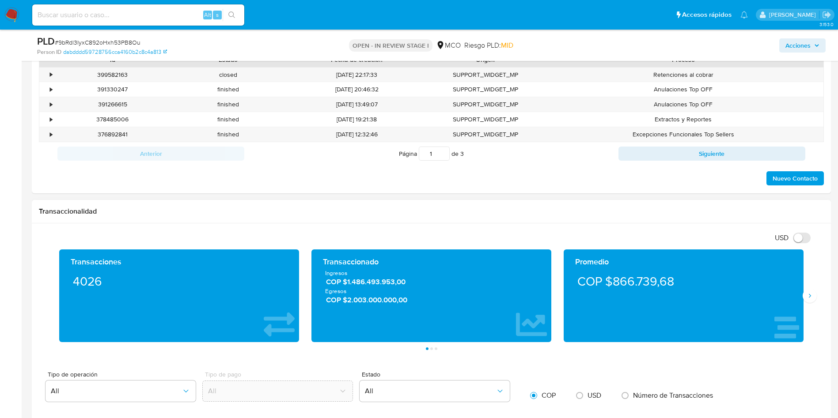
scroll to position [464, 0]
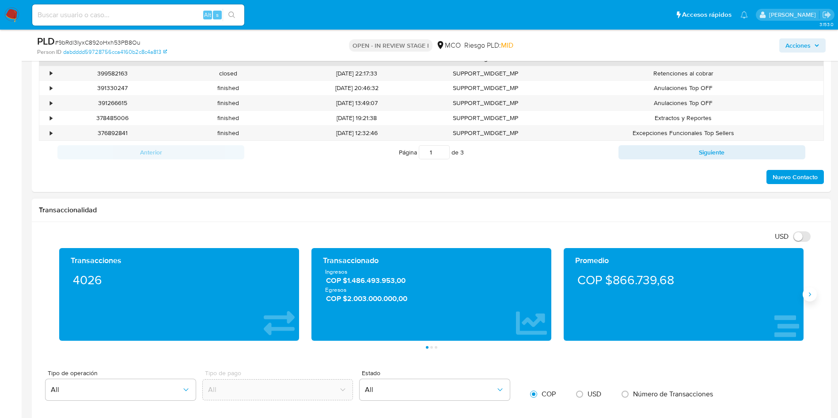
click at [810, 300] on button "Siguiente" at bounding box center [810, 295] width 14 height 14
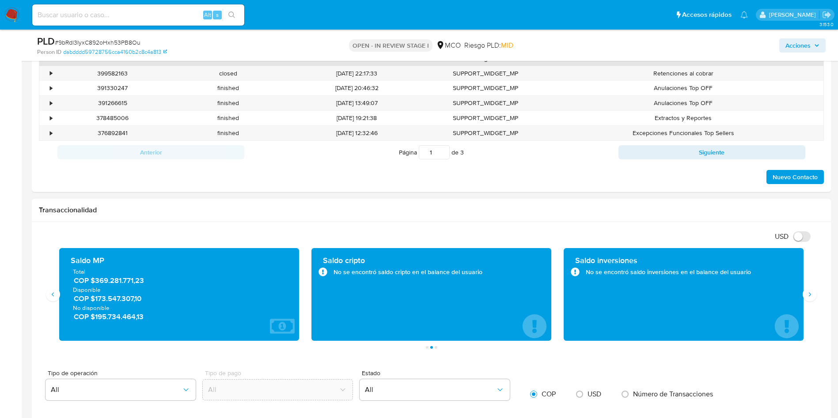
click at [94, 298] on span "COP $173.547.307,10" at bounding box center [180, 299] width 212 height 10
click at [105, 323] on div "Saldo MP Total COP $369.281.771,23 Disponible COP $173.547.307,10 No disponible…" at bounding box center [179, 294] width 226 height 79
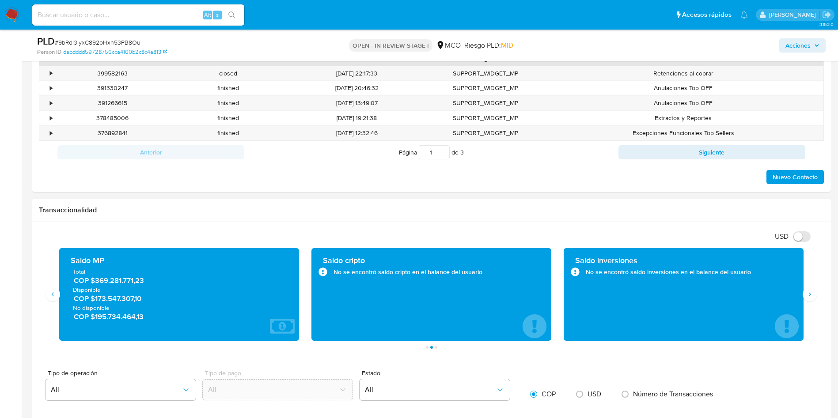
click at [105, 323] on div "Saldo MP Total COP $369.281.771,23 Disponible COP $173.547.307,10 No disponible…" at bounding box center [179, 294] width 226 height 79
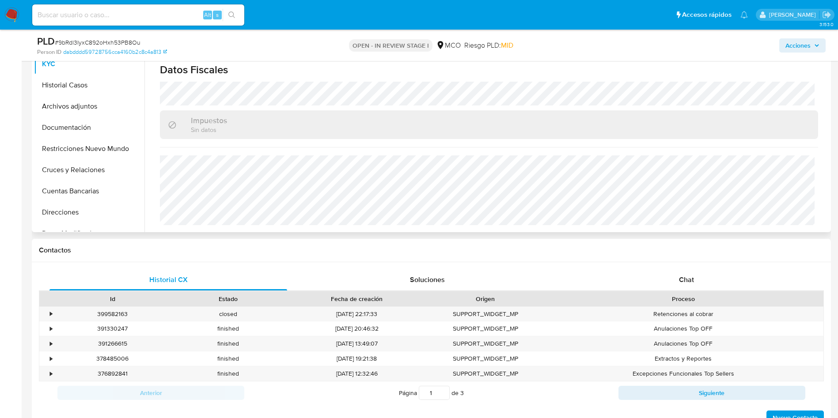
scroll to position [66, 0]
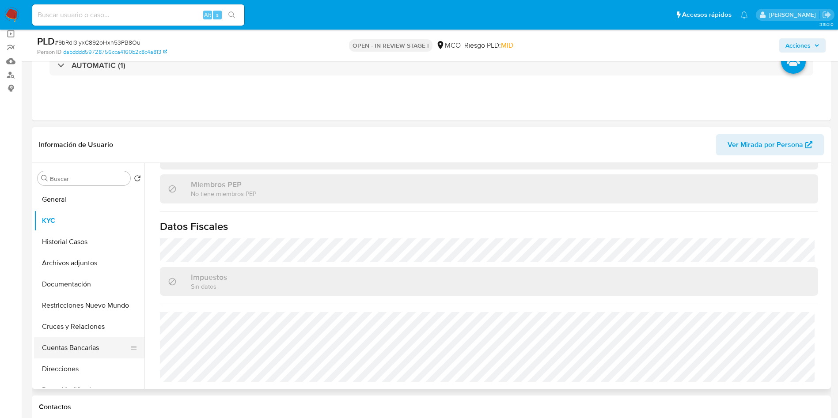
click at [68, 352] on button "Cuentas Bancarias" at bounding box center [85, 347] width 103 height 21
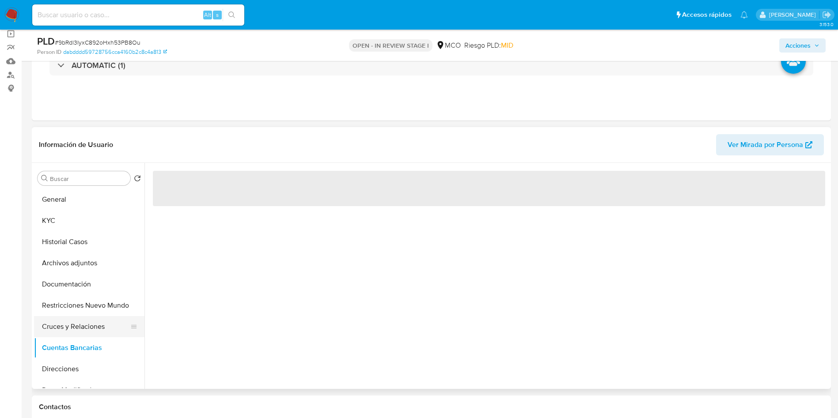
scroll to position [0, 0]
click at [180, 144] on header "Información de Usuario Ver Mirada por Persona" at bounding box center [431, 144] width 785 height 21
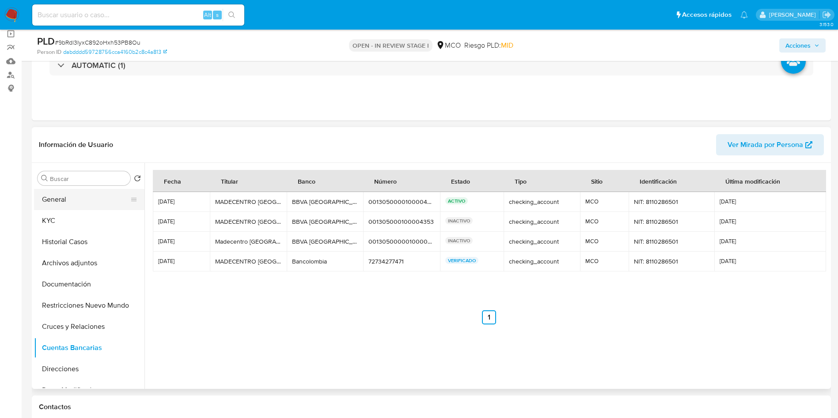
click at [52, 207] on button "General" at bounding box center [85, 199] width 103 height 21
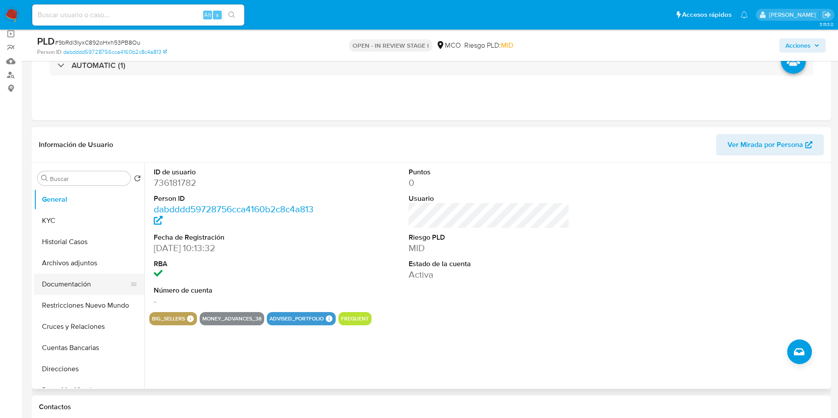
click at [69, 284] on button "Documentación" at bounding box center [85, 284] width 103 height 21
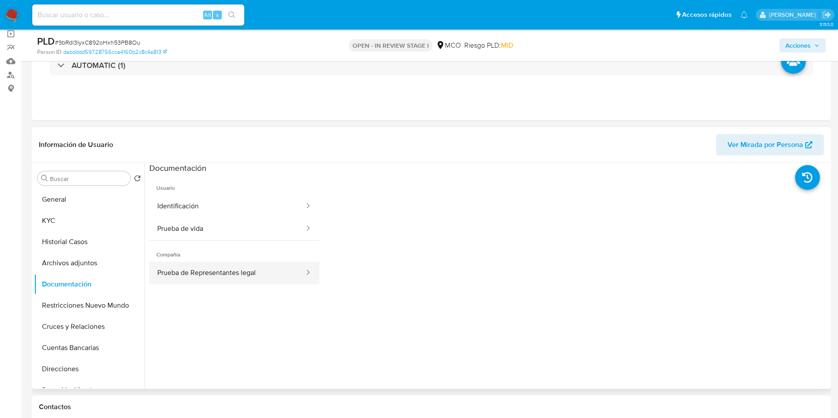
click at [193, 280] on button "Prueba de Representantes legal" at bounding box center [227, 273] width 156 height 23
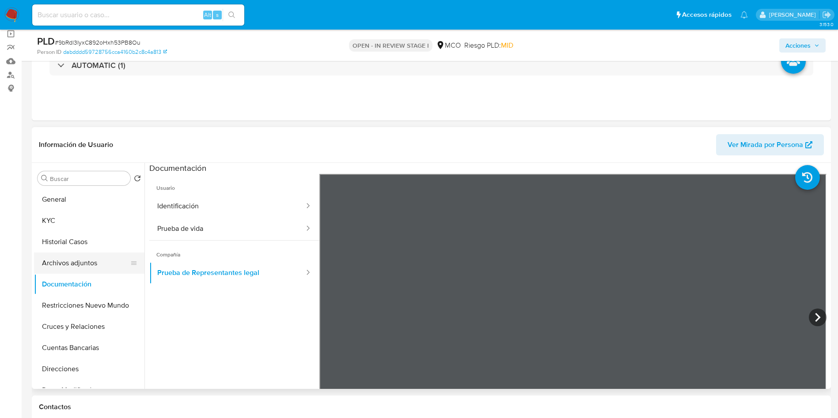
click at [80, 257] on button "Archivos adjuntos" at bounding box center [85, 263] width 103 height 21
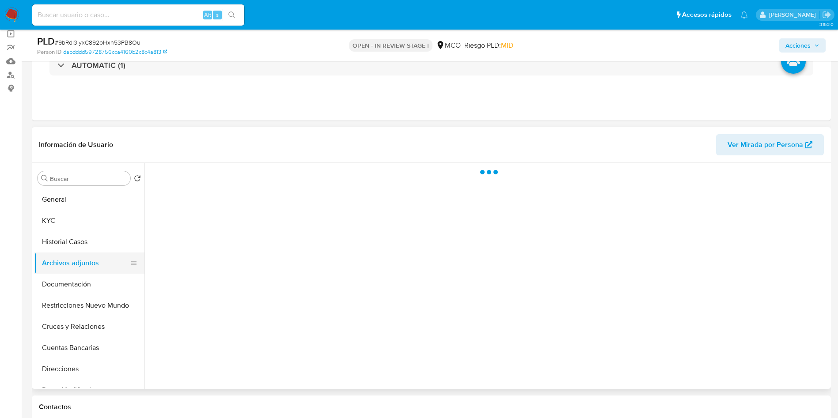
drag, startPoint x: 84, startPoint y: 239, endPoint x: 83, endPoint y: 258, distance: 19.5
click at [84, 239] on button "Historial Casos" at bounding box center [89, 241] width 110 height 21
click at [83, 259] on button "Archivos adjuntos" at bounding box center [85, 263] width 103 height 21
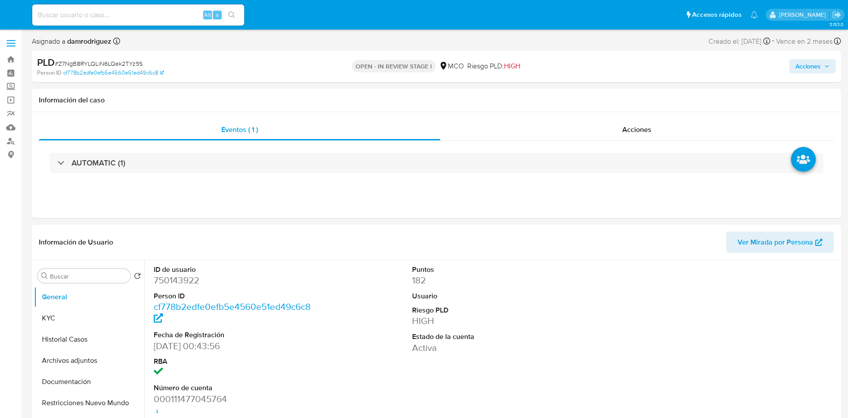
select select "10"
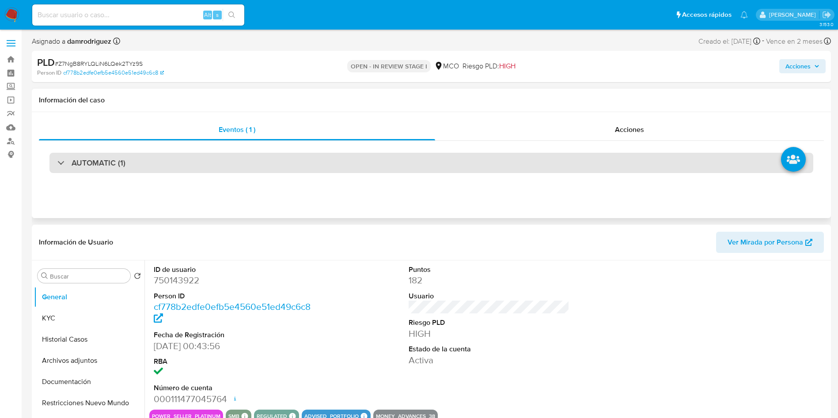
click at [136, 159] on div "AUTOMATIC (1)" at bounding box center [431, 163] width 764 height 20
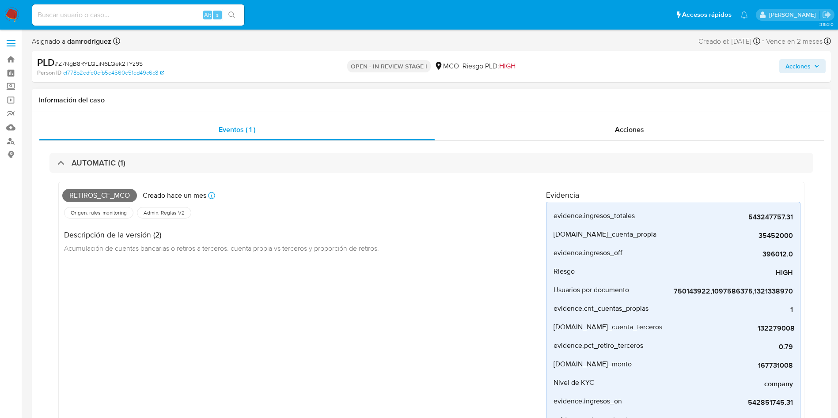
click at [112, 196] on span "Retiros_cf_mco" at bounding box center [99, 195] width 75 height 13
copy span "Retiros_cf_mco"
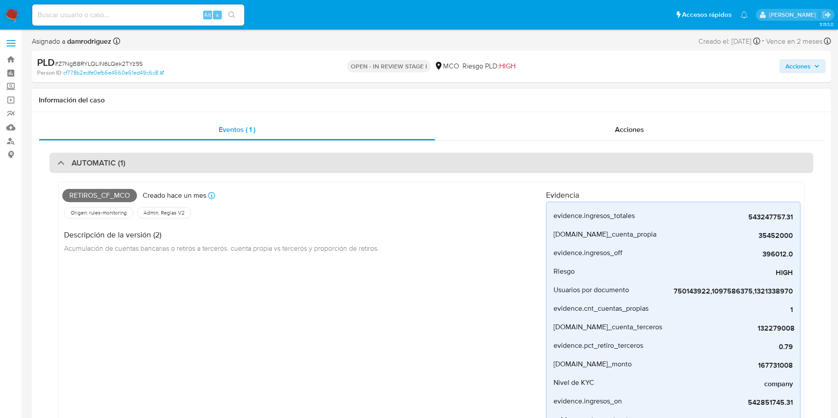
click at [84, 164] on h3 "AUTOMATIC (1)" at bounding box center [99, 163] width 54 height 10
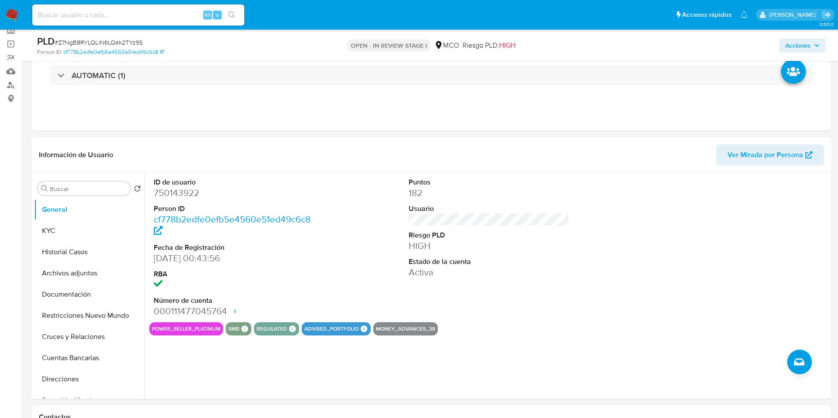
scroll to position [199, 0]
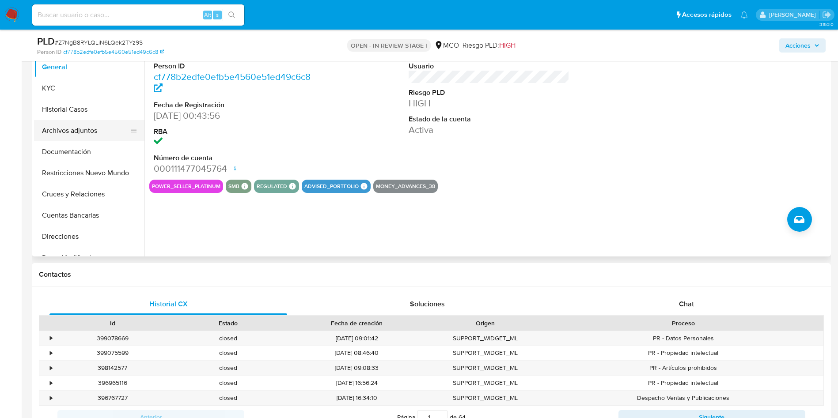
click at [64, 136] on button "Archivos adjuntos" at bounding box center [85, 130] width 103 height 21
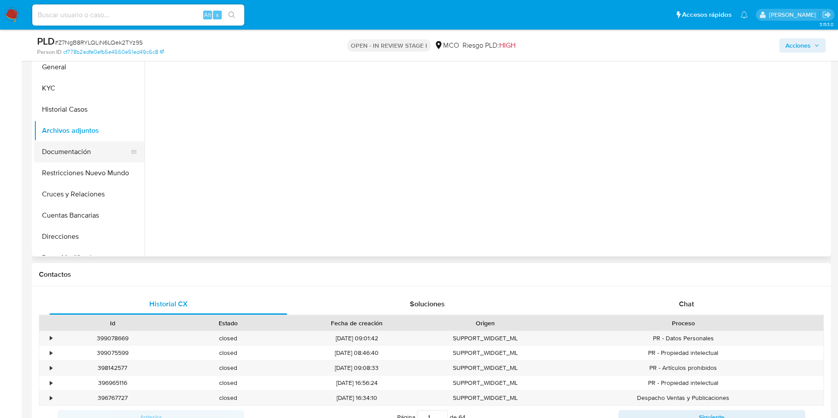
click at [63, 158] on button "Documentación" at bounding box center [85, 151] width 103 height 21
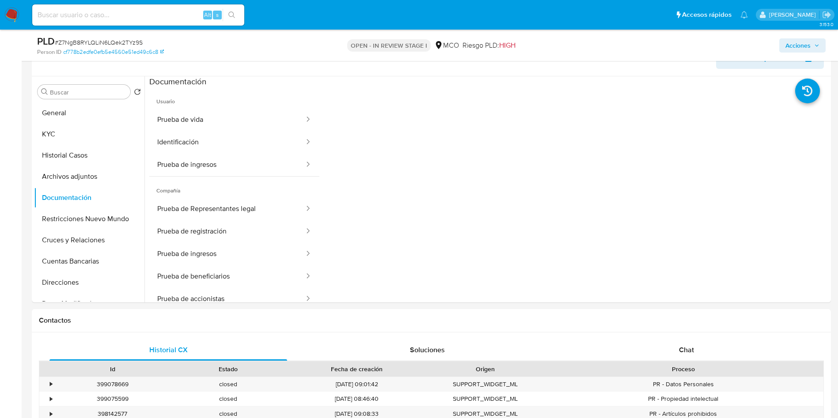
scroll to position [133, 0]
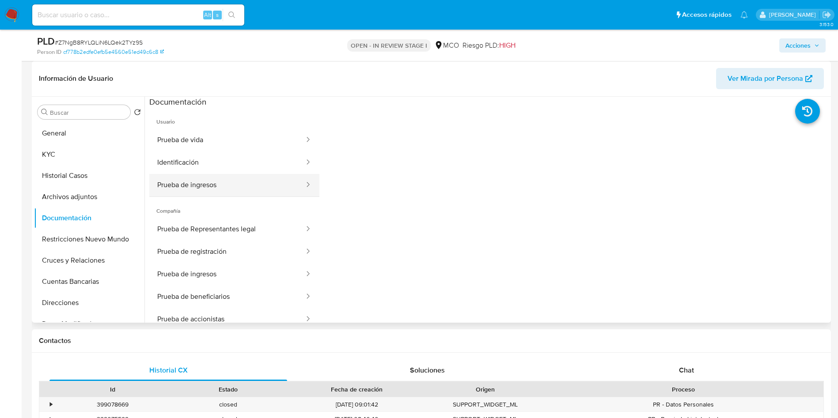
click at [209, 186] on button "Prueba de ingresos" at bounding box center [227, 185] width 156 height 23
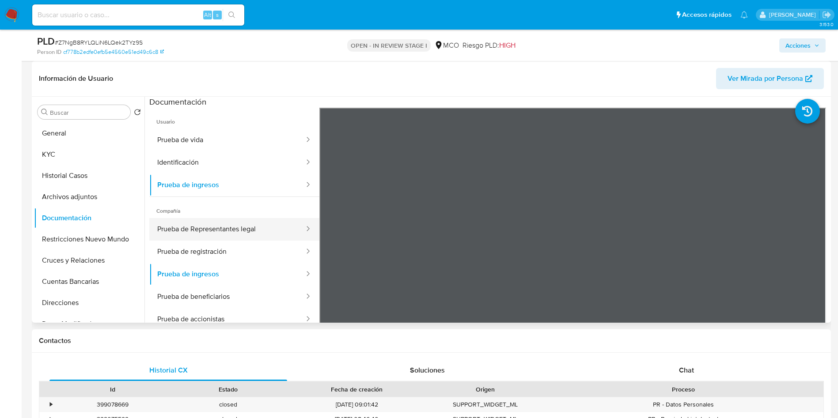
click at [200, 240] on button "Prueba de Representantes legal" at bounding box center [227, 229] width 156 height 23
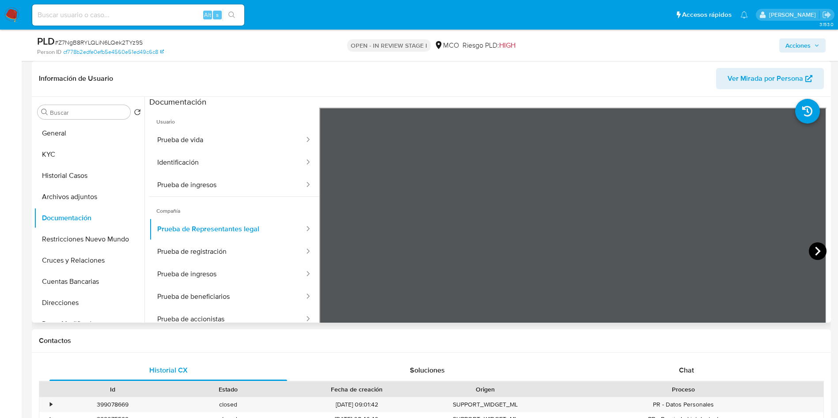
click at [814, 248] on icon at bounding box center [818, 251] width 18 height 18
click at [235, 260] on button "Prueba de registración" at bounding box center [227, 252] width 156 height 23
click at [221, 269] on button "Prueba de ingresos" at bounding box center [227, 274] width 156 height 23
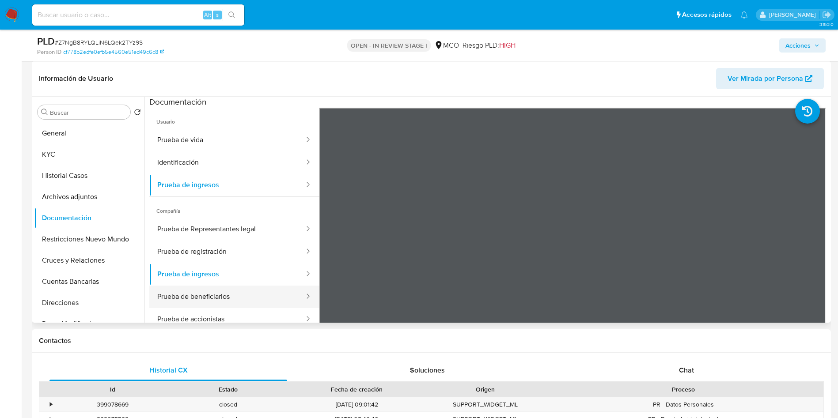
click at [242, 296] on button "Prueba de beneficiarios" at bounding box center [227, 297] width 156 height 23
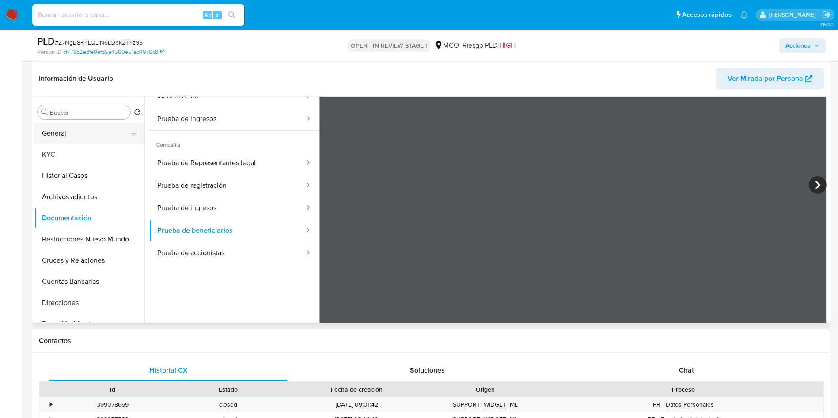
click at [90, 134] on button "General" at bounding box center [85, 133] width 103 height 21
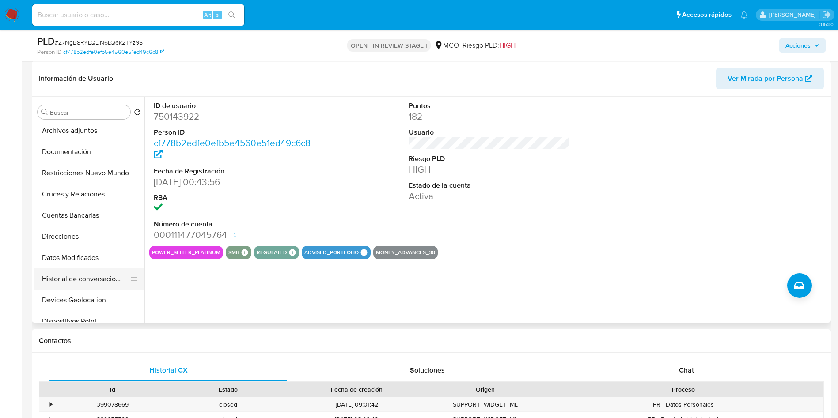
click at [107, 281] on button "Historial de conversaciones" at bounding box center [85, 279] width 103 height 21
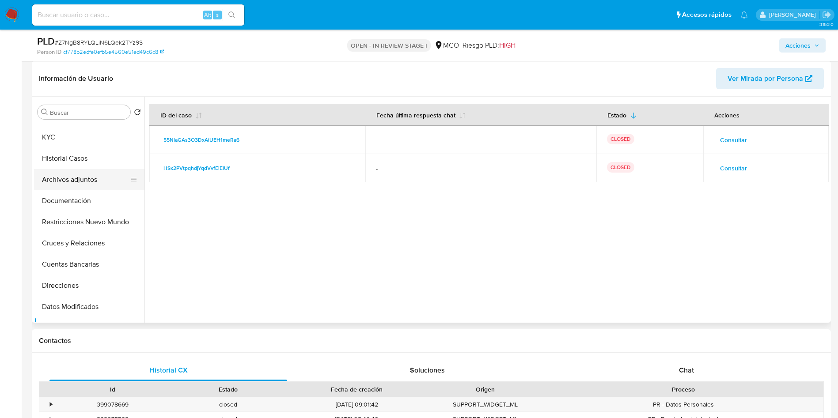
scroll to position [0, 0]
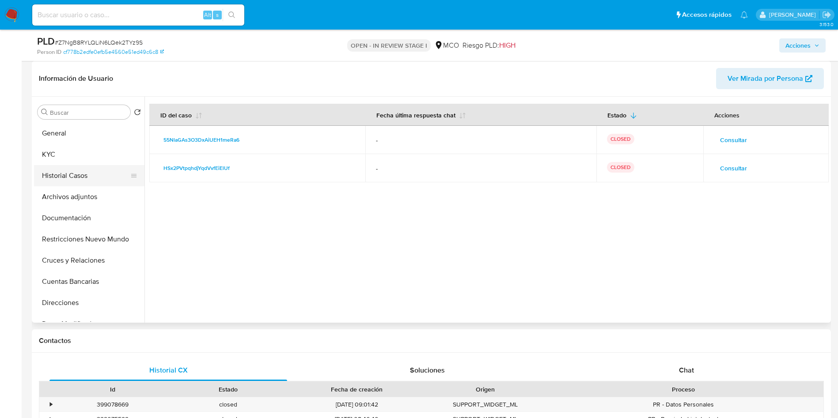
click at [68, 171] on button "Historial Casos" at bounding box center [85, 175] width 103 height 21
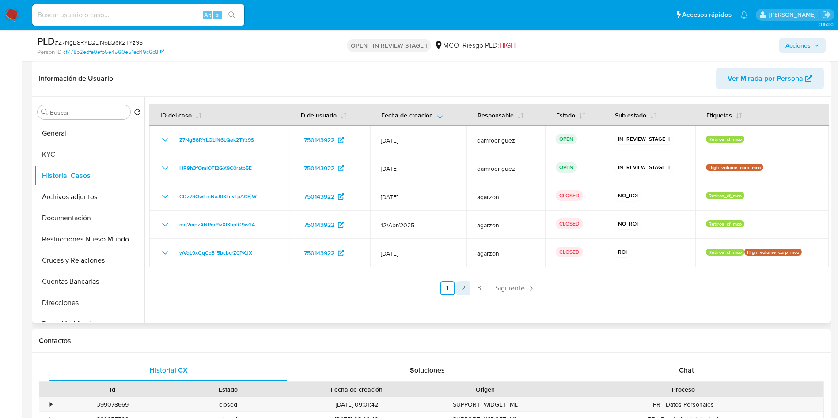
click at [458, 284] on link "2" at bounding box center [463, 288] width 14 height 14
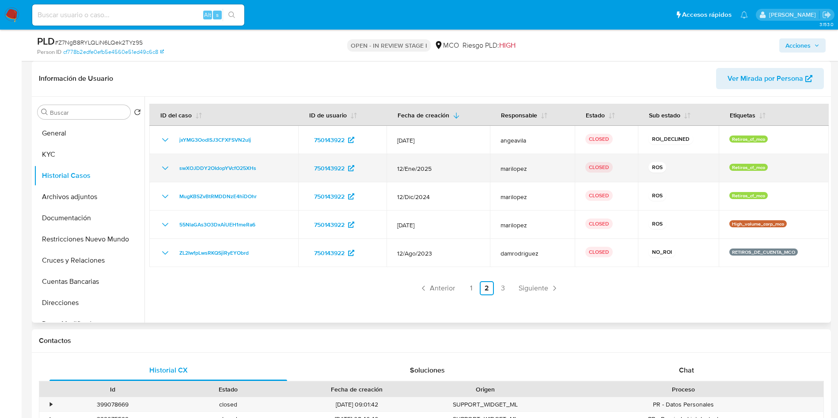
click at [167, 162] on td "swXOJDDY2OIdopYVcfO25XHs" at bounding box center [223, 168] width 149 height 28
click at [166, 164] on icon "Mostrar/Ocultar" at bounding box center [165, 168] width 11 height 11
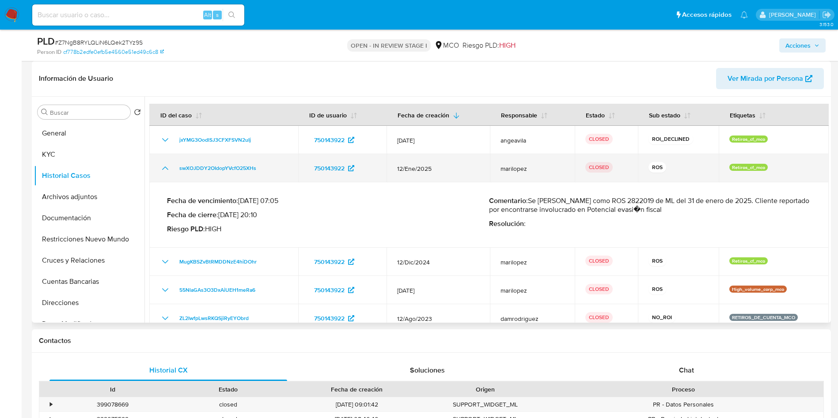
click at [166, 164] on icon "Mostrar/Ocultar" at bounding box center [165, 168] width 11 height 11
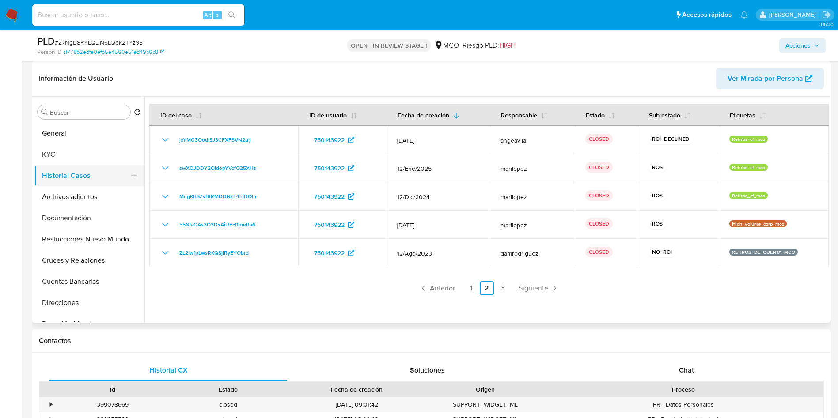
click at [54, 167] on button "Historial Casos" at bounding box center [85, 175] width 103 height 21
click at [59, 157] on button "KYC" at bounding box center [85, 154] width 103 height 21
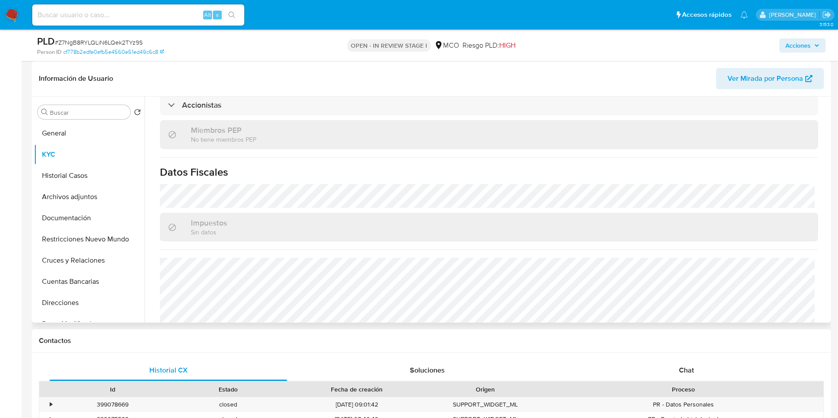
scroll to position [553, 0]
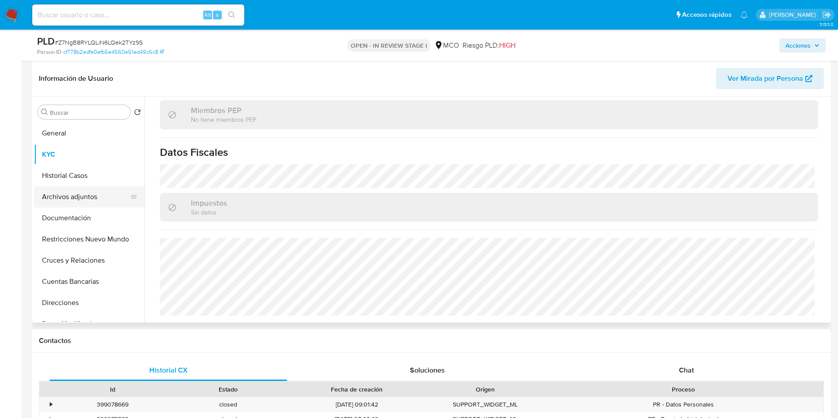
click at [88, 196] on button "Archivos adjuntos" at bounding box center [85, 196] width 103 height 21
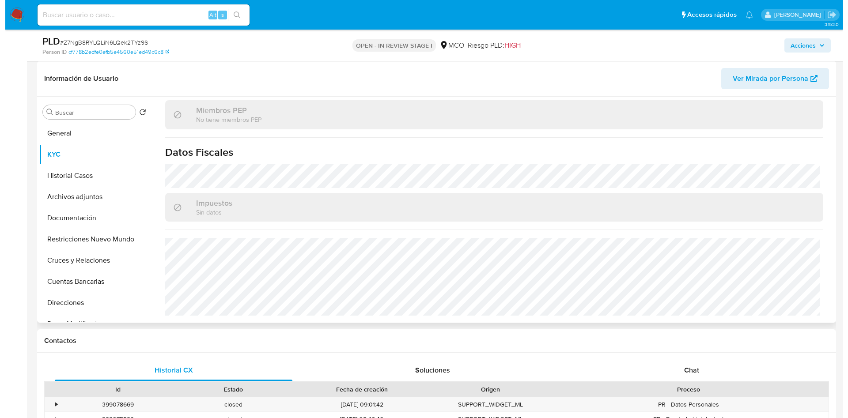
scroll to position [0, 0]
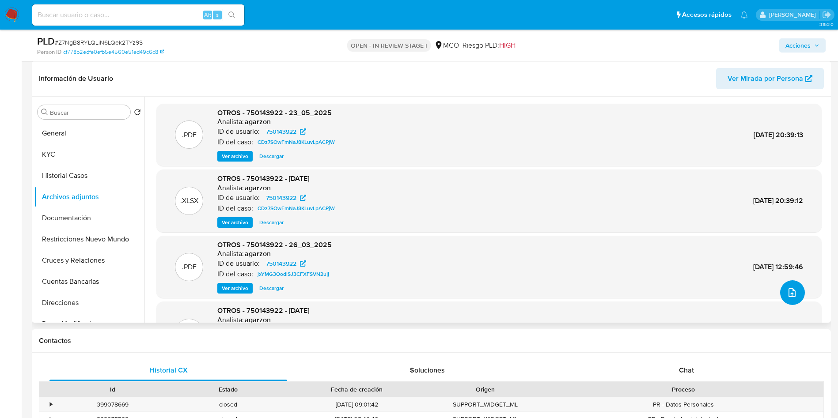
click at [791, 296] on icon "upload-file" at bounding box center [792, 293] width 11 height 11
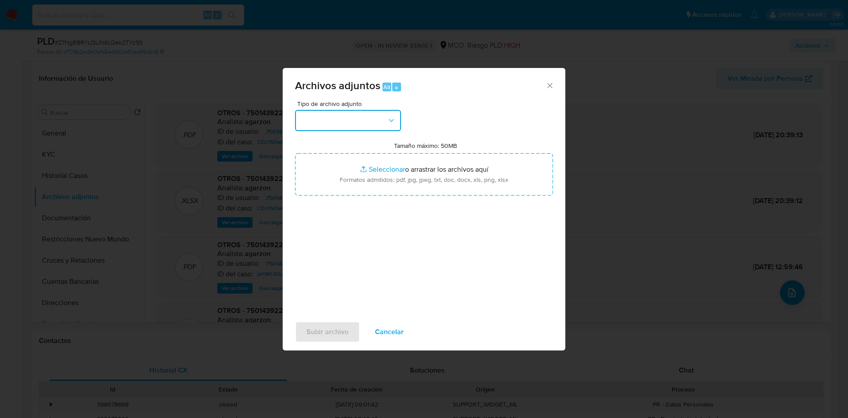
click at [350, 124] on button "button" at bounding box center [348, 120] width 106 height 21
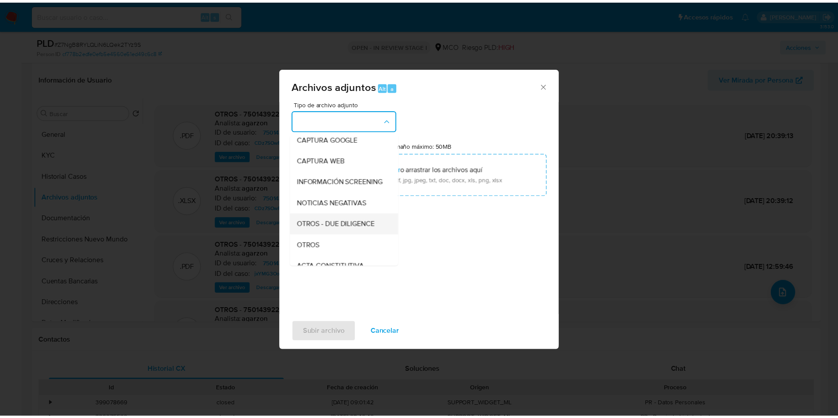
scroll to position [66, 0]
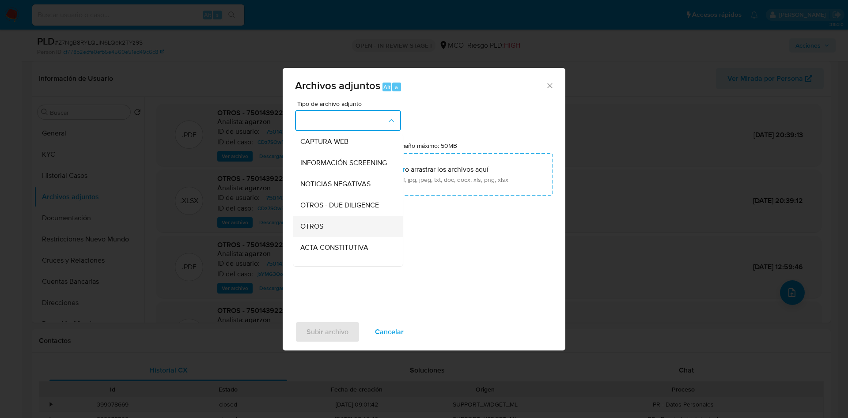
click at [339, 233] on div "OTROS" at bounding box center [345, 226] width 90 height 21
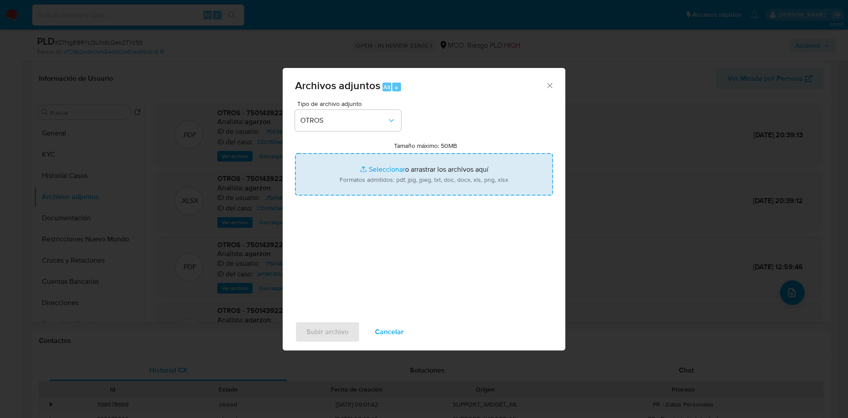
click at [407, 176] on input "Tamaño máximo: 50MB Seleccionar archivos" at bounding box center [424, 174] width 258 height 42
type input "C:\fakepath\750143922 - 14_08_2025.pdf"
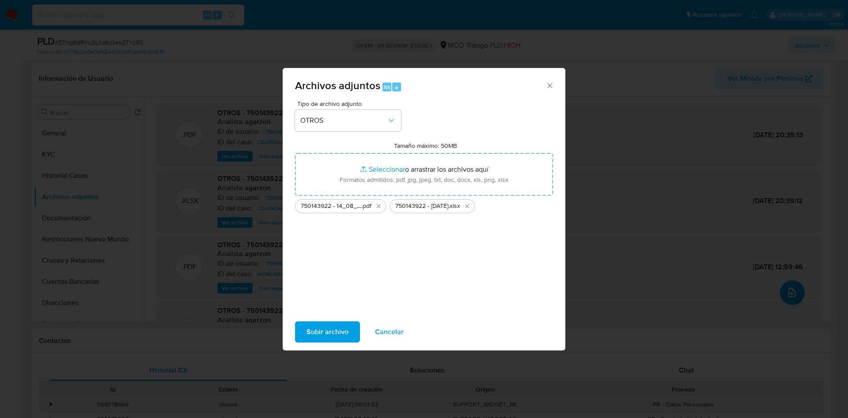
click at [326, 335] on span "Subir archivo" at bounding box center [328, 331] width 42 height 19
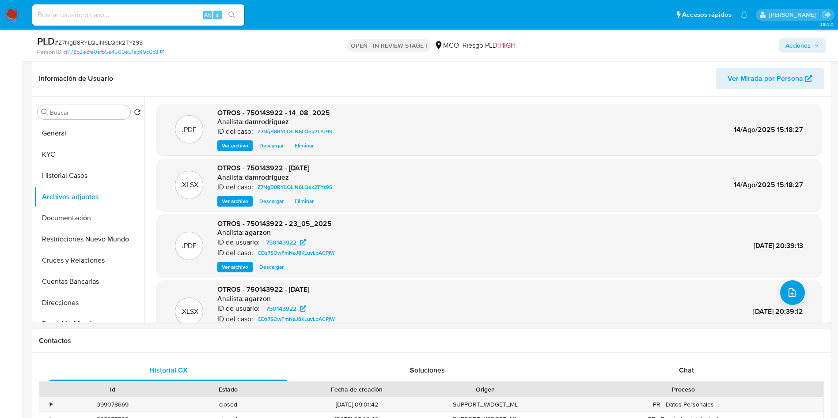
click at [815, 48] on icon "button" at bounding box center [816, 45] width 5 height 5
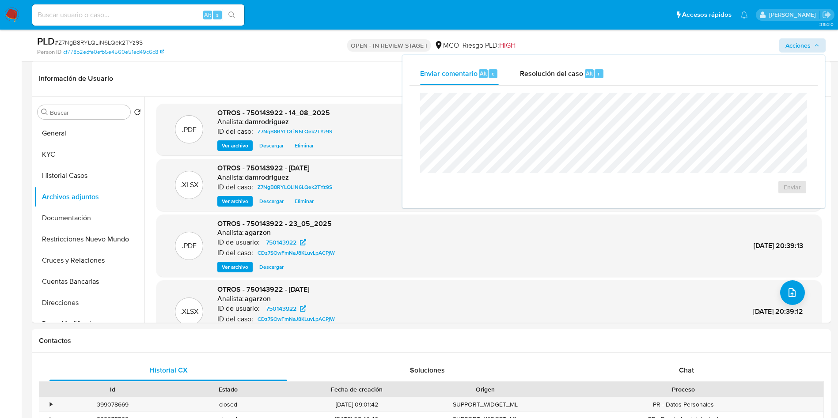
click at [557, 88] on div "Enviar" at bounding box center [613, 144] width 408 height 116
click at [550, 74] on span "Resolución del caso" at bounding box center [551, 73] width 63 height 10
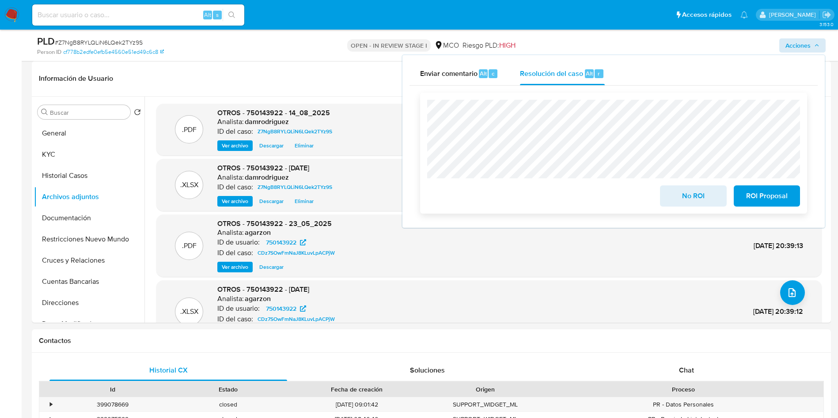
click at [691, 195] on span "No ROI" at bounding box center [692, 195] width 43 height 19
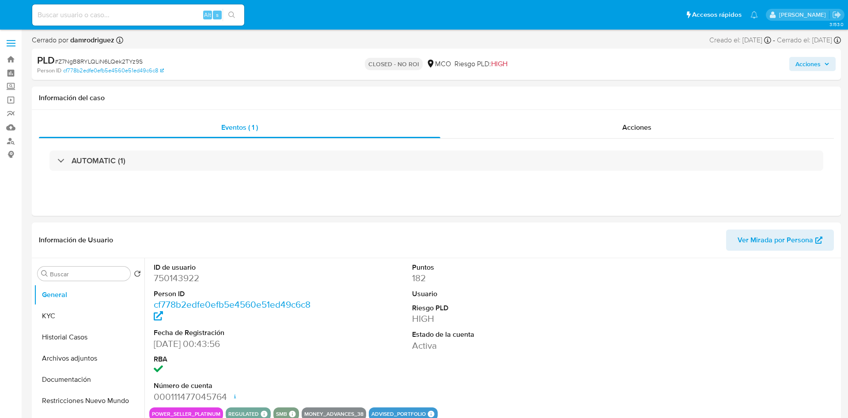
select select "10"
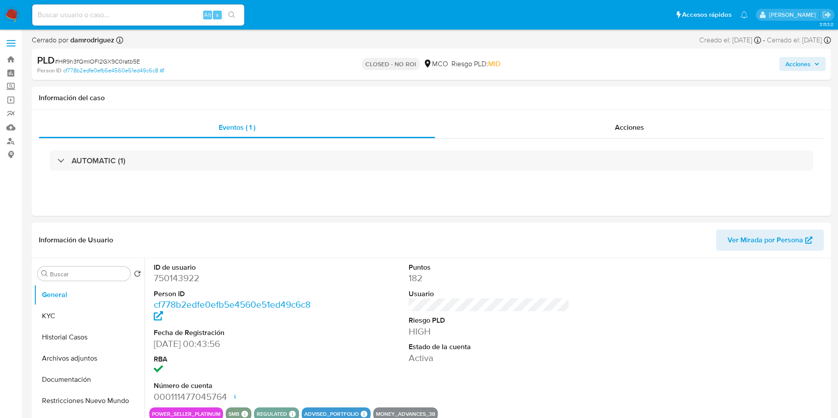
select select "10"
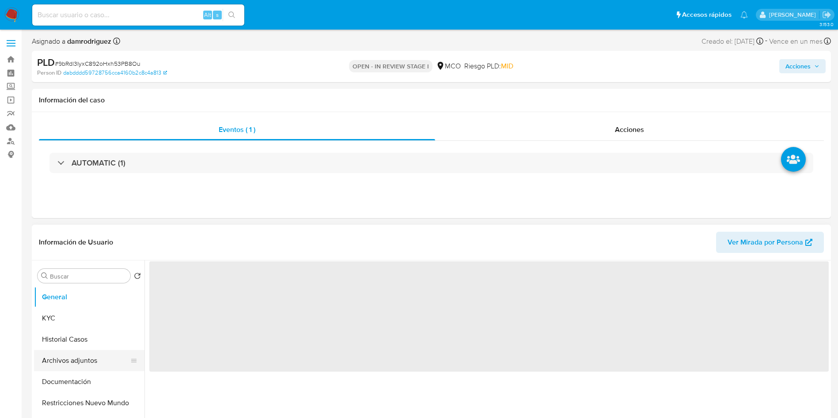
click at [59, 359] on button "Archivos adjuntos" at bounding box center [85, 360] width 103 height 21
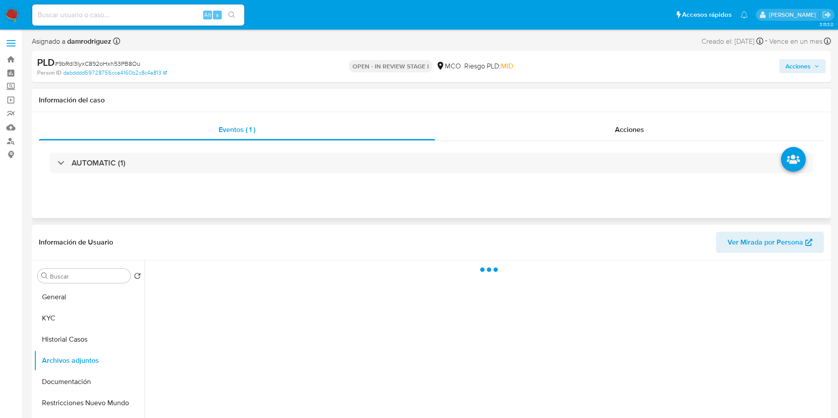
select select "10"
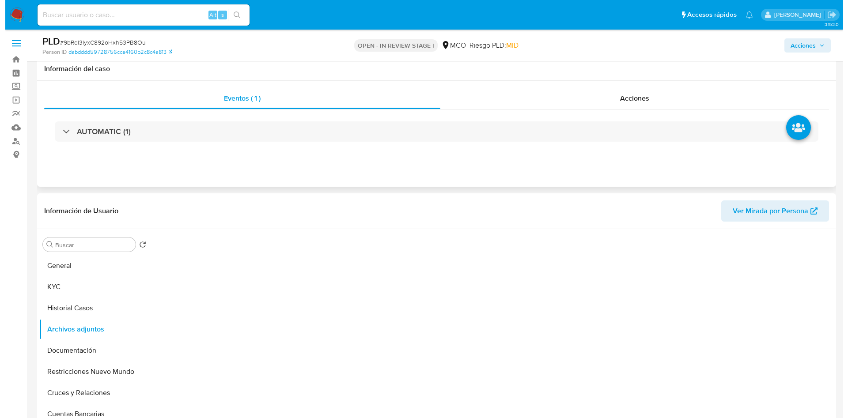
scroll to position [66, 0]
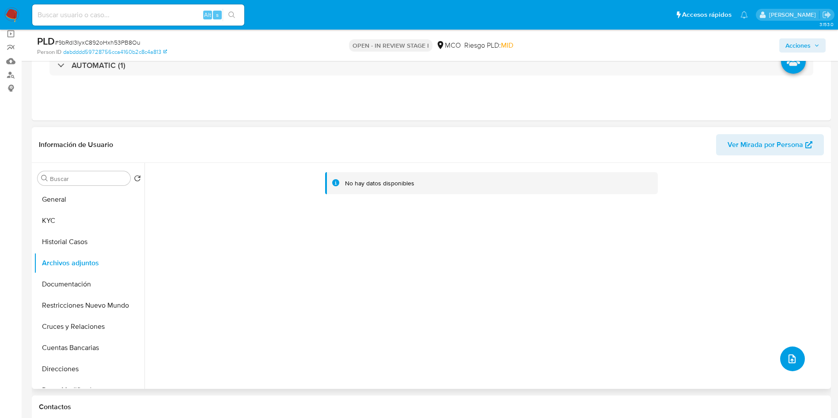
click at [791, 363] on icon "upload-file" at bounding box center [792, 359] width 11 height 11
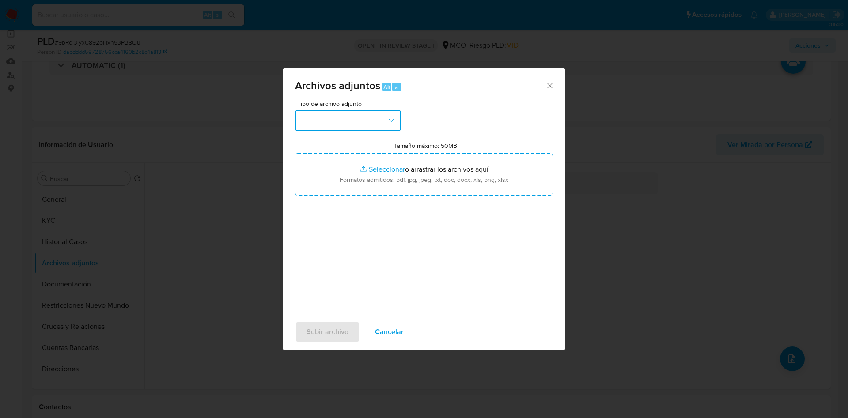
click at [339, 116] on button "button" at bounding box center [348, 120] width 106 height 21
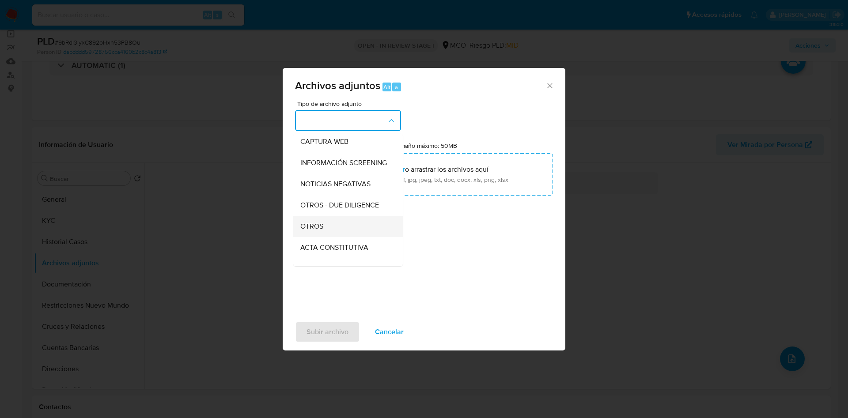
click at [322, 231] on span "OTROS" at bounding box center [311, 226] width 23 height 9
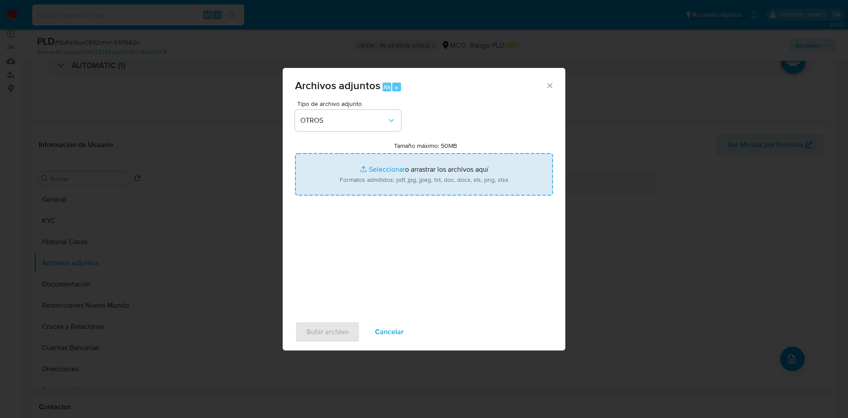
click at [348, 175] on input "Tamaño máximo: 50MB Seleccionar archivos" at bounding box center [424, 174] width 258 height 42
type input "C:\fakepath\736181782 - 14_08_2025.pdf"
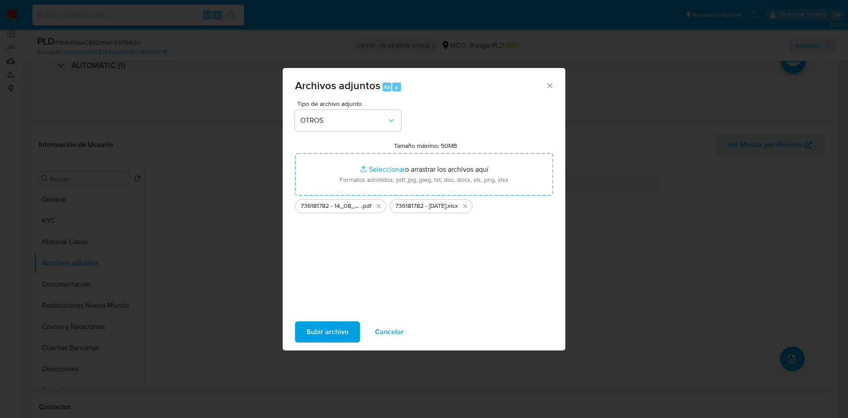
click at [327, 331] on span "Subir archivo" at bounding box center [328, 331] width 42 height 19
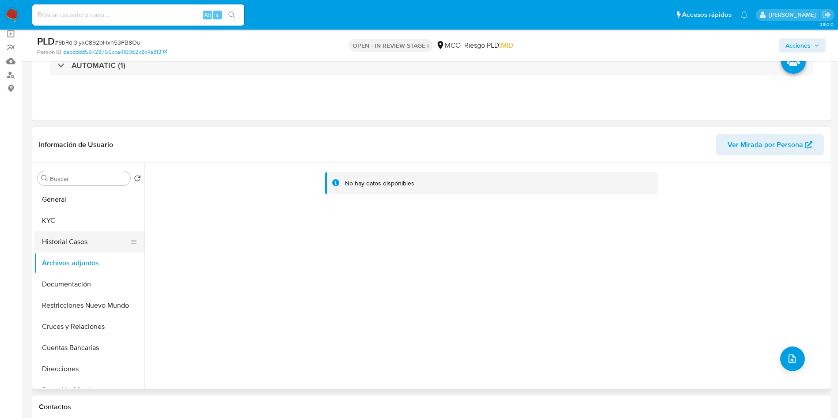
click at [78, 242] on button "Historial Casos" at bounding box center [85, 241] width 103 height 21
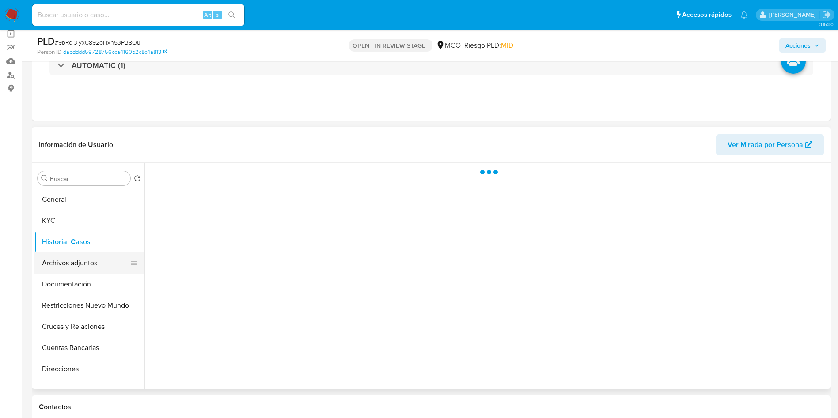
click at [78, 263] on button "Archivos adjuntos" at bounding box center [85, 263] width 103 height 21
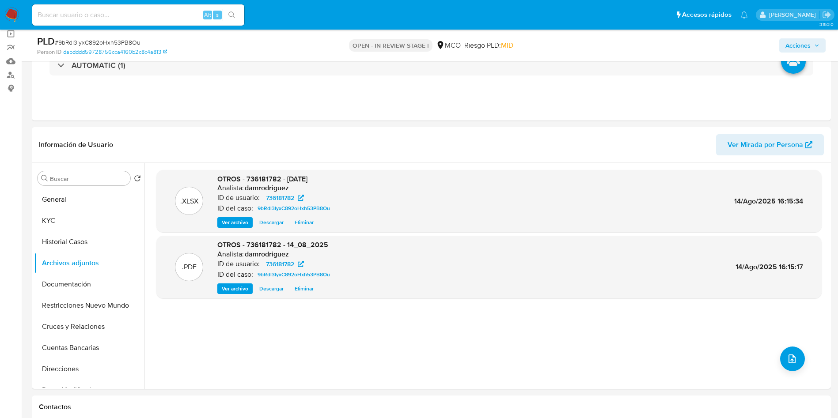
click at [803, 51] on span "Acciones" at bounding box center [797, 45] width 25 height 14
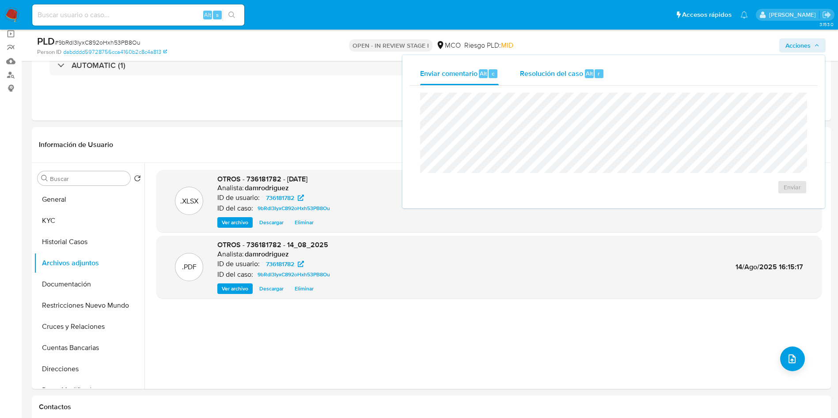
click at [545, 79] on div "Resolución del caso Alt r" at bounding box center [562, 73] width 84 height 23
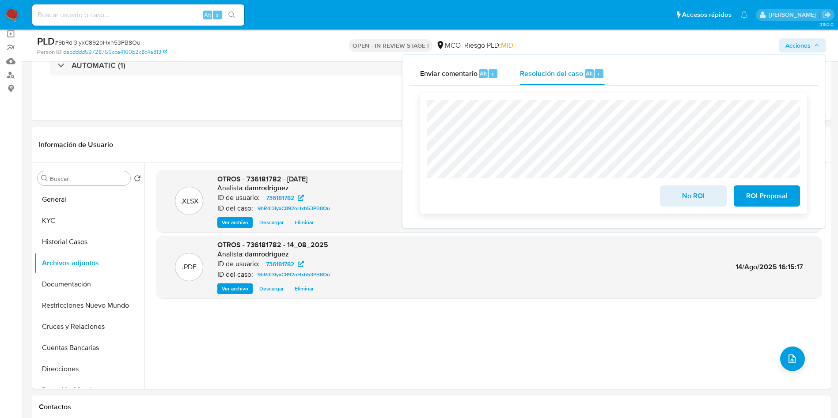
click at [691, 191] on span "No ROI" at bounding box center [692, 195] width 43 height 19
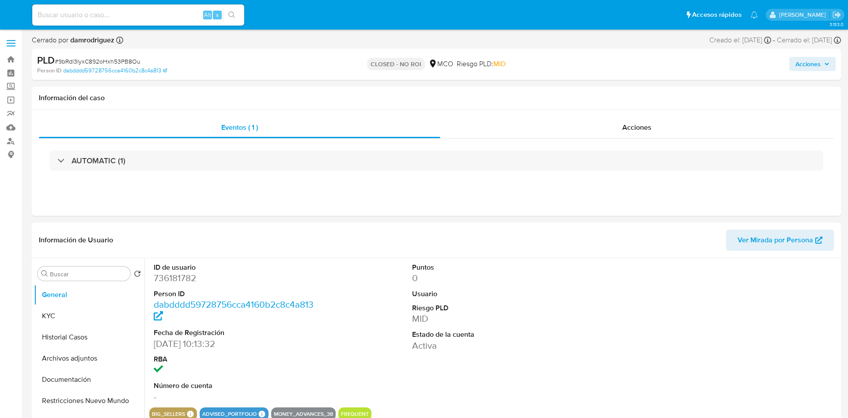
select select "10"
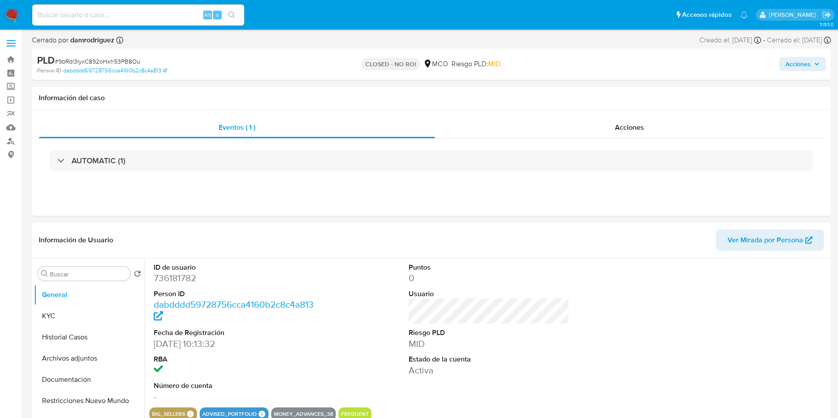
click at [2, 16] on nav "Pausado Ver notificaciones Alt s Accesos rápidos Presiona las siguientes teclas…" at bounding box center [419, 15] width 838 height 30
click at [8, 15] on img at bounding box center [11, 15] width 15 height 15
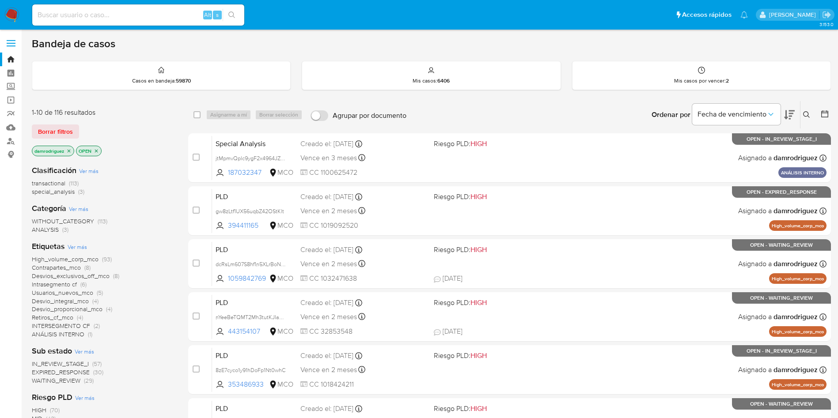
click at [131, 15] on input at bounding box center [138, 14] width 212 height 11
paste input "QiV8uE2UgVsa56TngfIsiU8h"
type input "QiV8uE2UgVsa56TngfIsiU8h"
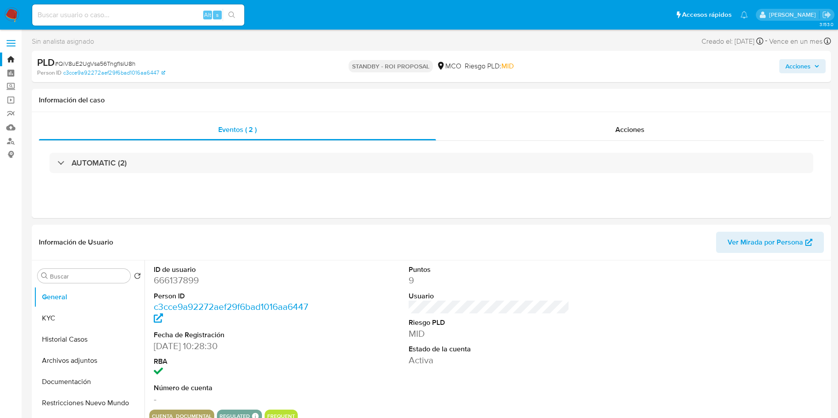
select select "10"
